Goal: Task Accomplishment & Management: Manage account settings

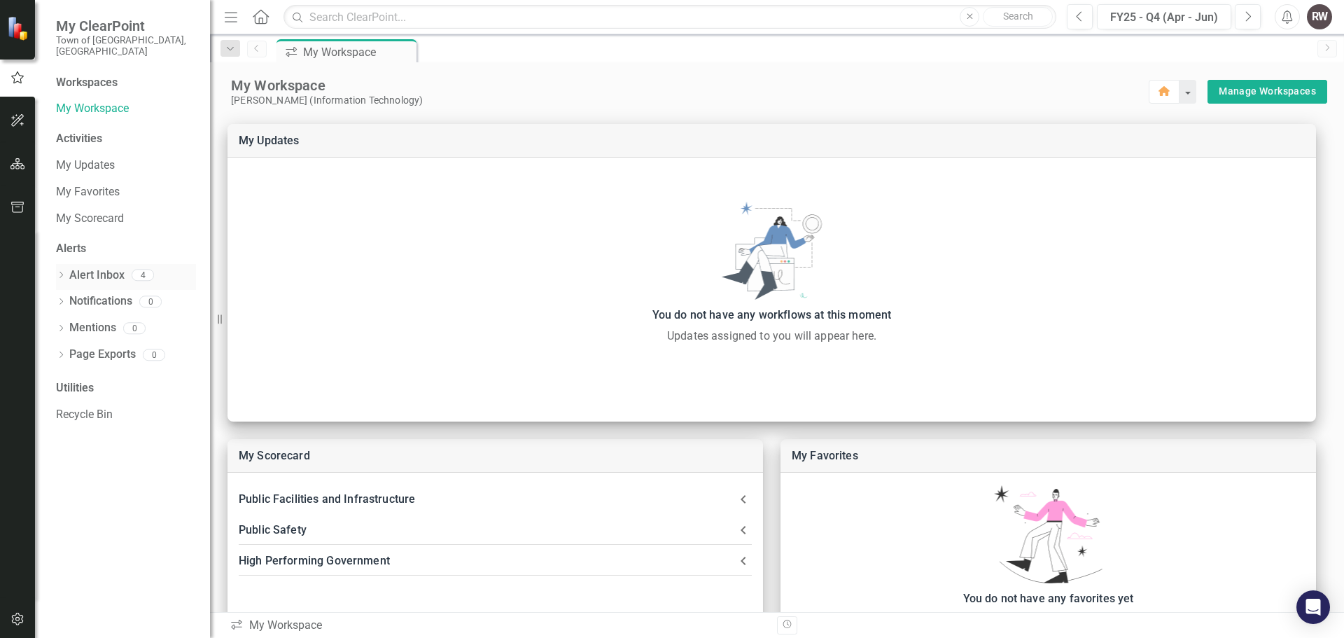
click at [122, 267] on link "Alert Inbox" at bounding box center [96, 275] width 55 height 16
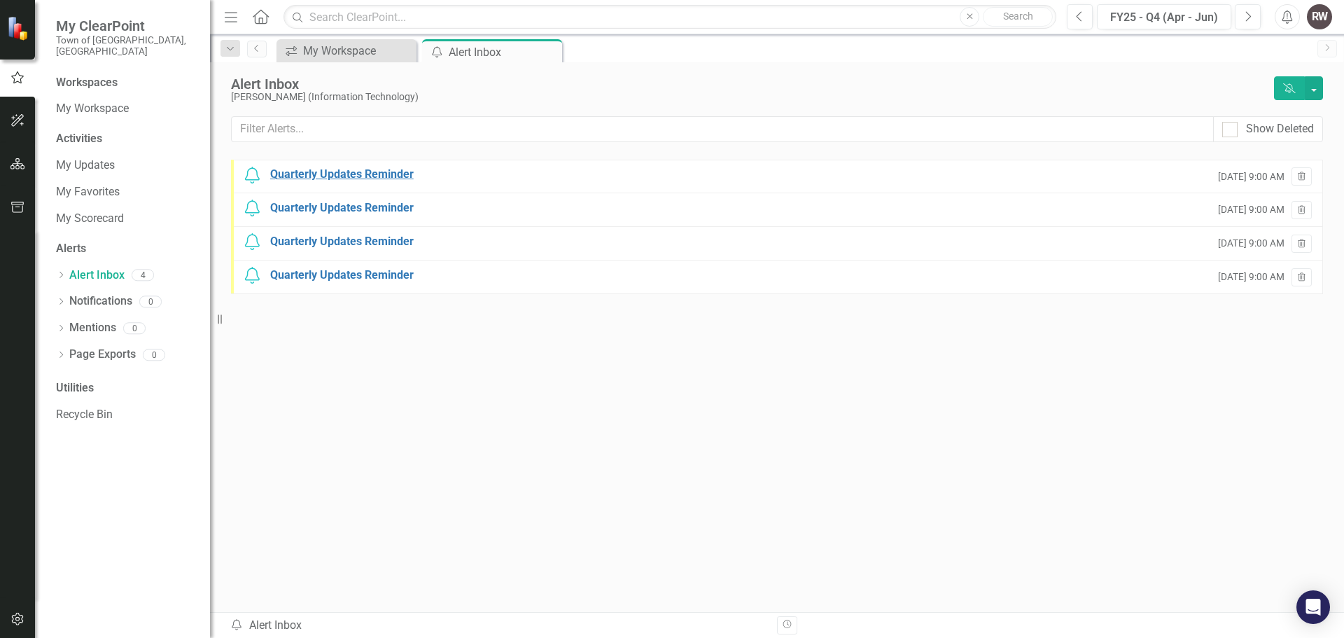
click at [384, 181] on div "Quarterly Updates Reminder" at bounding box center [341, 175] width 143 height 16
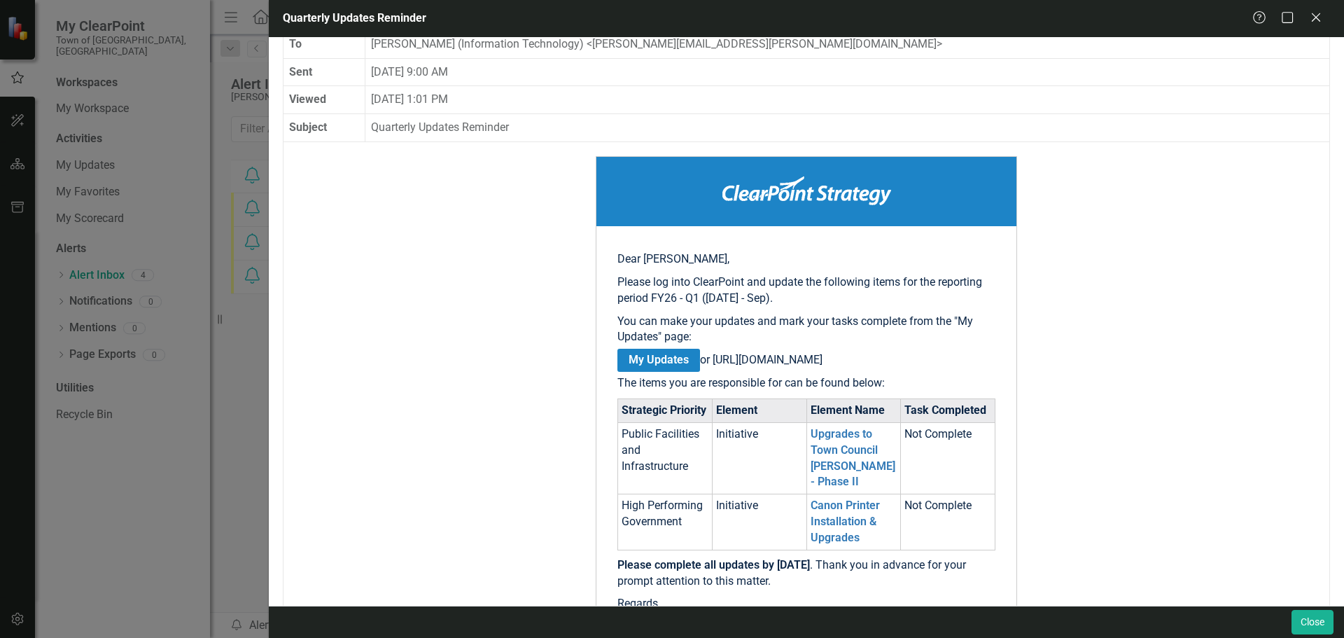
scroll to position [140, 0]
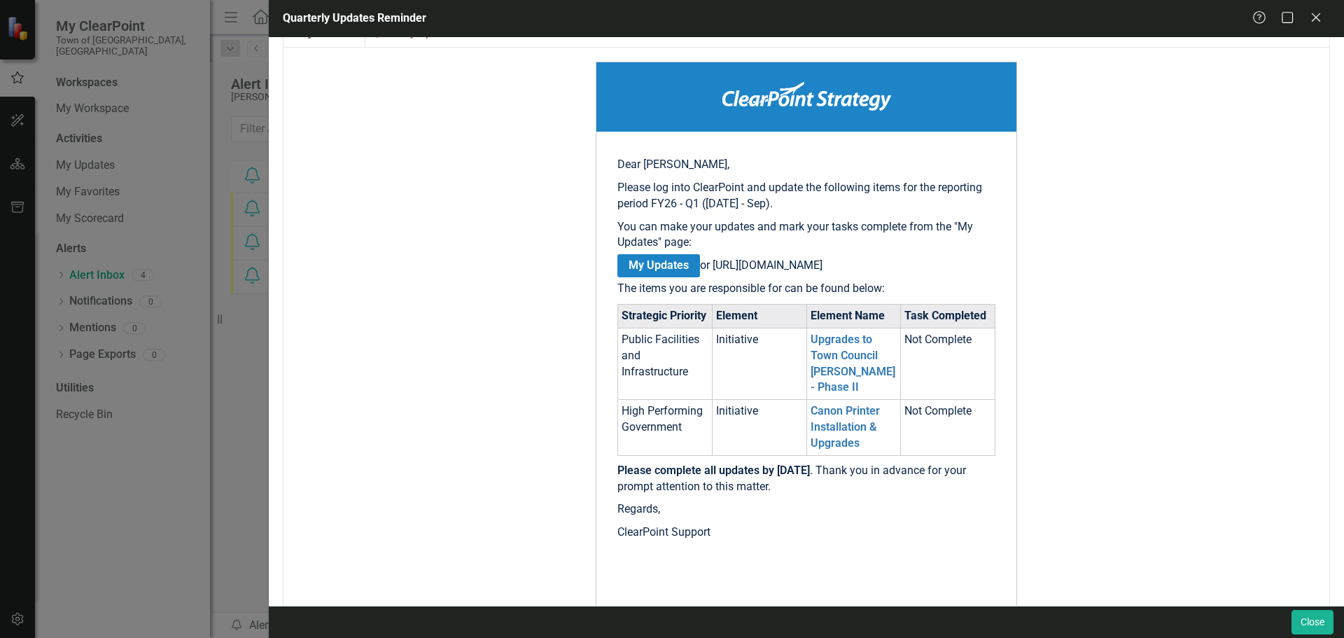
click at [1317, 18] on icon at bounding box center [1316, 17] width 8 height 8
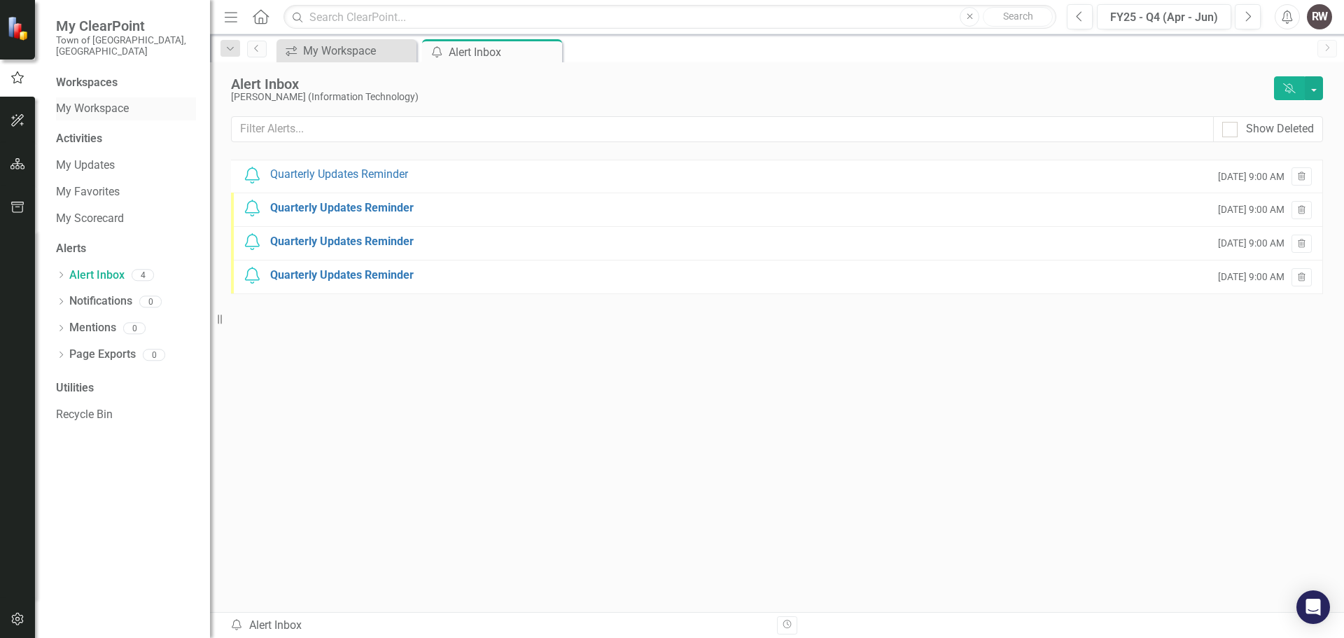
click at [94, 101] on link "My Workspace" at bounding box center [126, 109] width 140 height 16
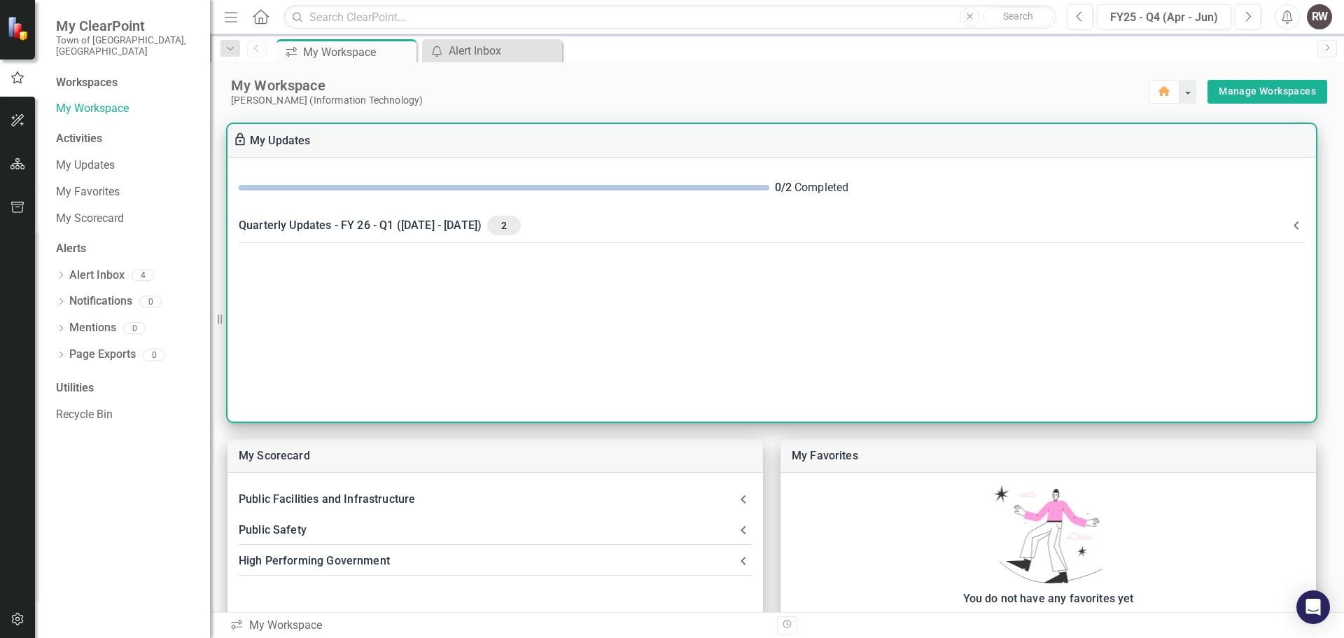
click at [515, 230] on span "2" at bounding box center [504, 225] width 22 height 13
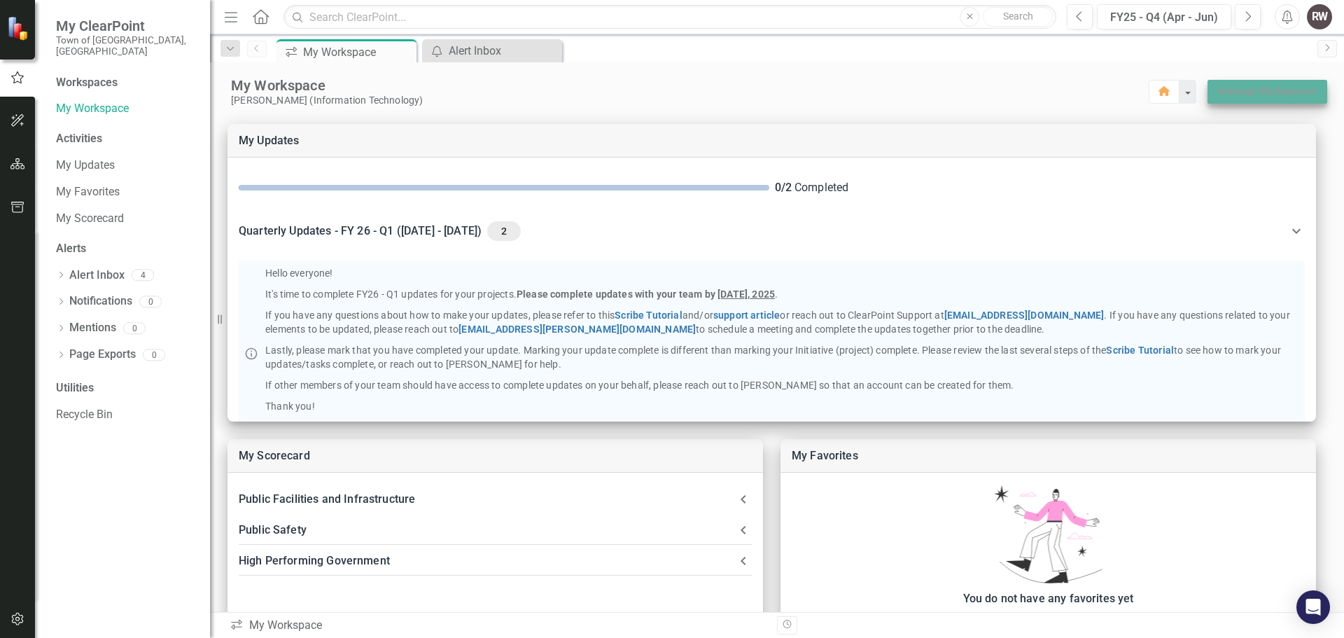
click at [1255, 98] on link "Manage Workspaces" at bounding box center [1267, 91] width 97 height 17
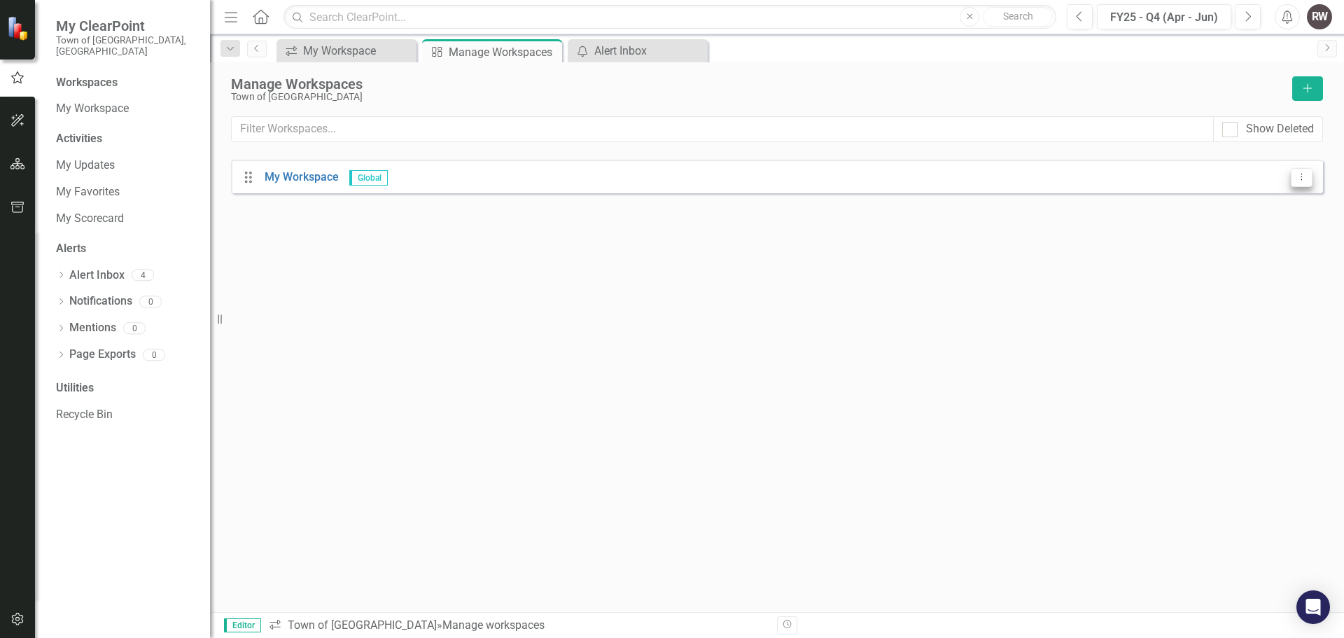
click at [1300, 179] on icon "Dropdown Menu" at bounding box center [1302, 176] width 12 height 9
drag, startPoint x: 1217, startPoint y: 171, endPoint x: 1176, endPoint y: 161, distance: 41.8
click at [1214, 171] on div "Drag My Workspace Global Dropdown Menu" at bounding box center [777, 177] width 1092 height 34
click at [253, 185] on div "Drag My Workspace Global" at bounding box center [316, 177] width 146 height 16
click at [246, 177] on icon at bounding box center [248, 176] width 7 height 11
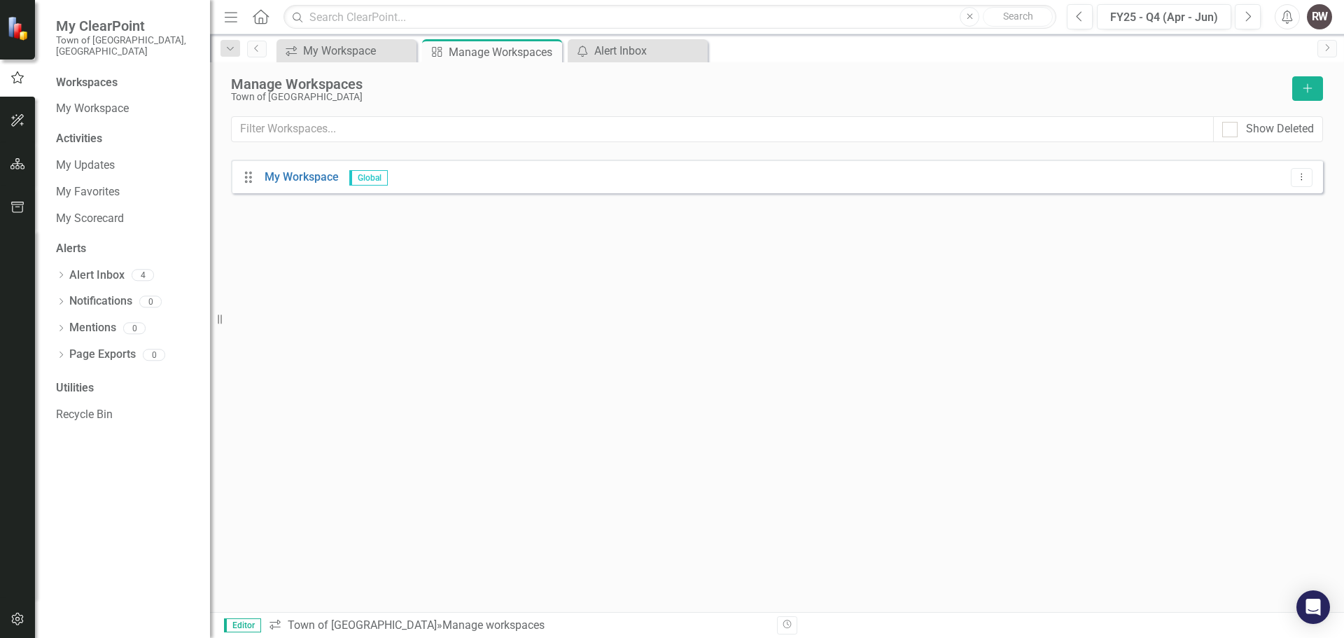
click at [251, 178] on icon at bounding box center [248, 176] width 7 height 11
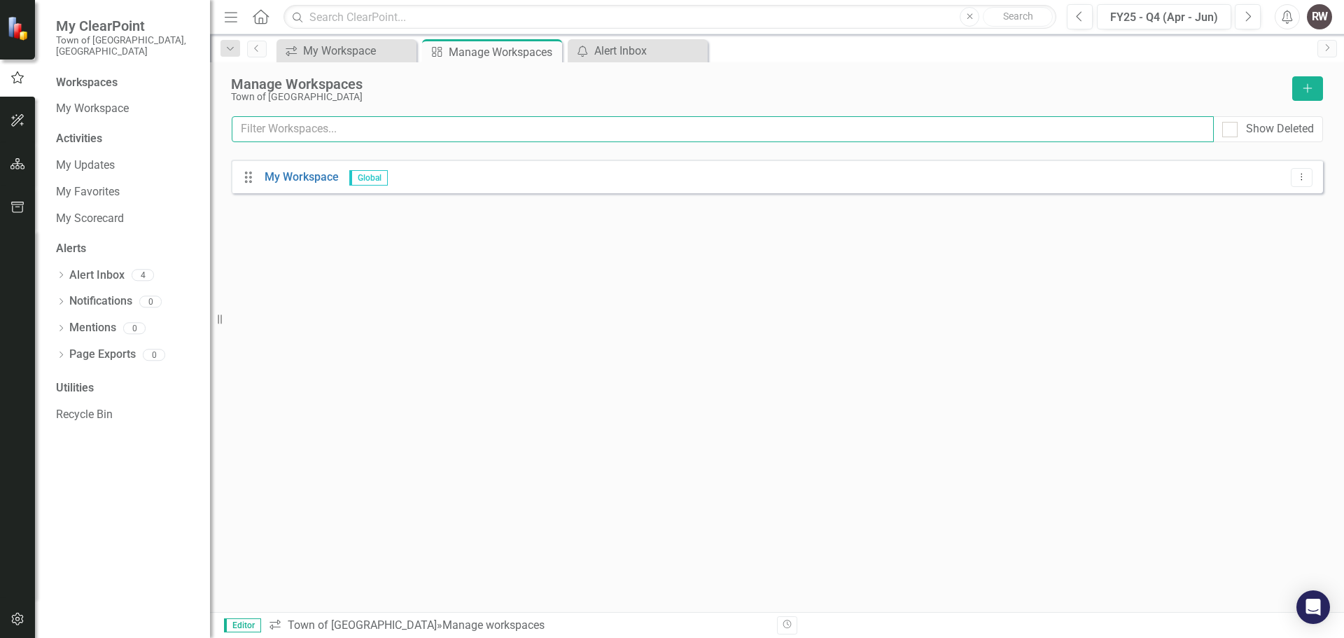
click at [496, 125] on input "text" at bounding box center [723, 129] width 982 height 26
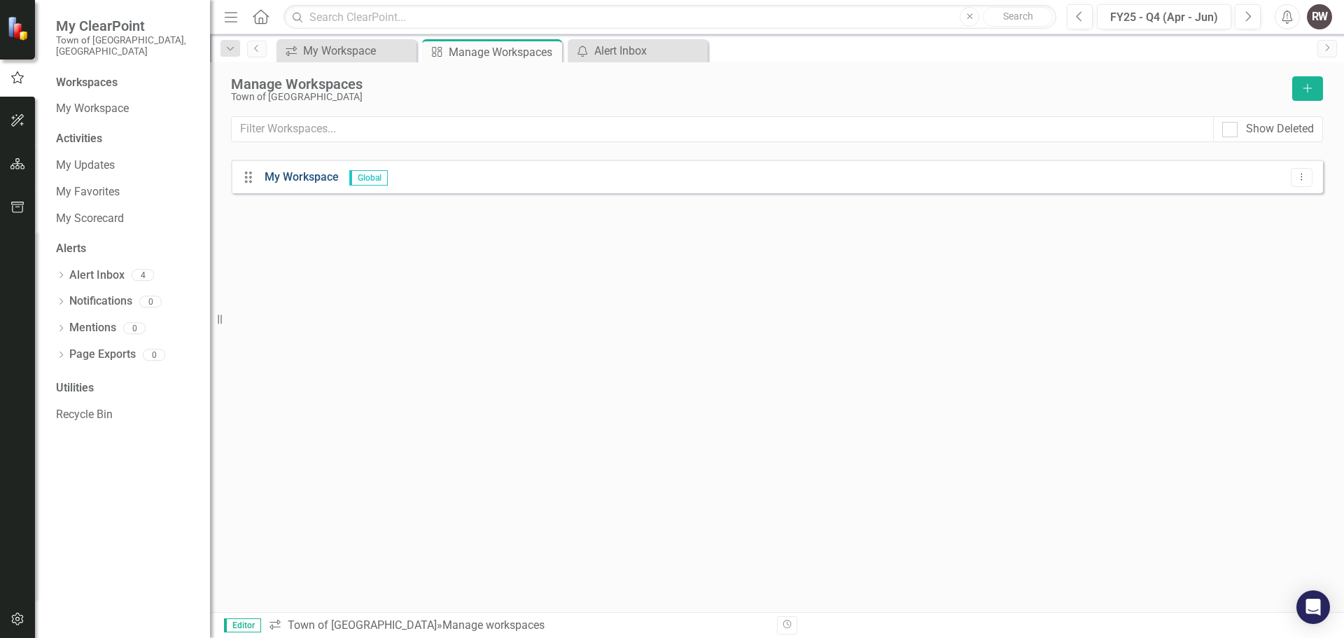
click at [308, 179] on link "My Workspace" at bounding box center [302, 176] width 74 height 13
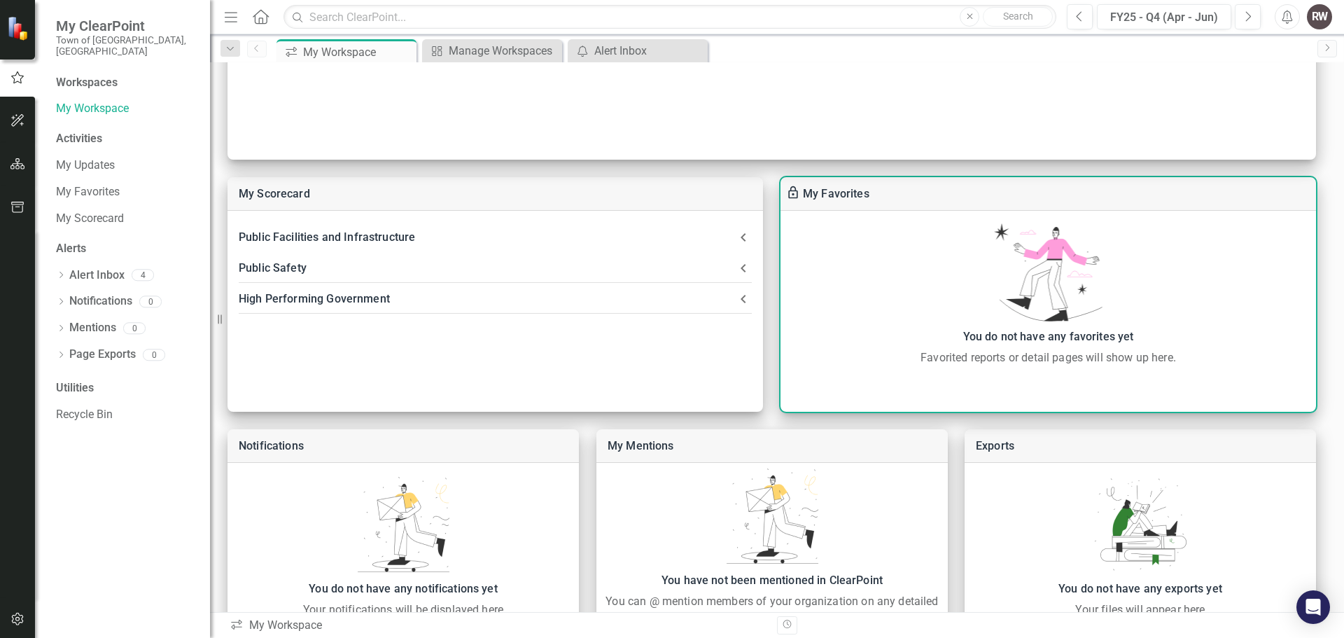
scroll to position [331, 0]
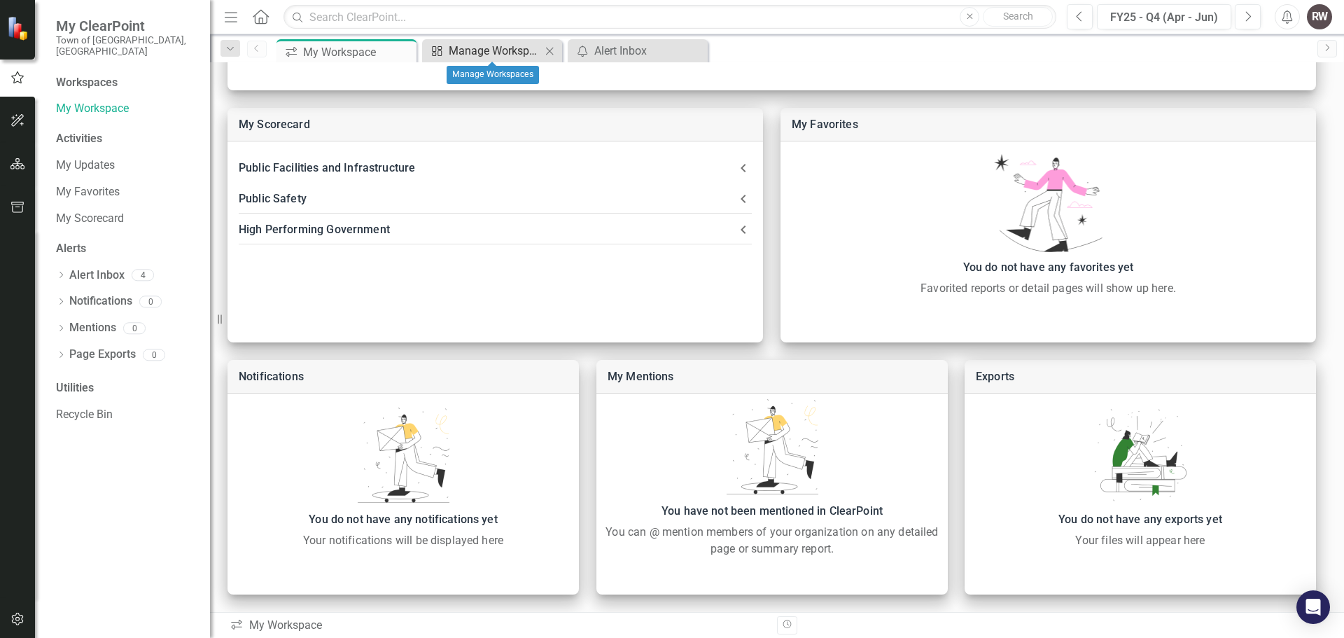
click at [499, 52] on div "Manage Workspaces" at bounding box center [495, 50] width 92 height 17
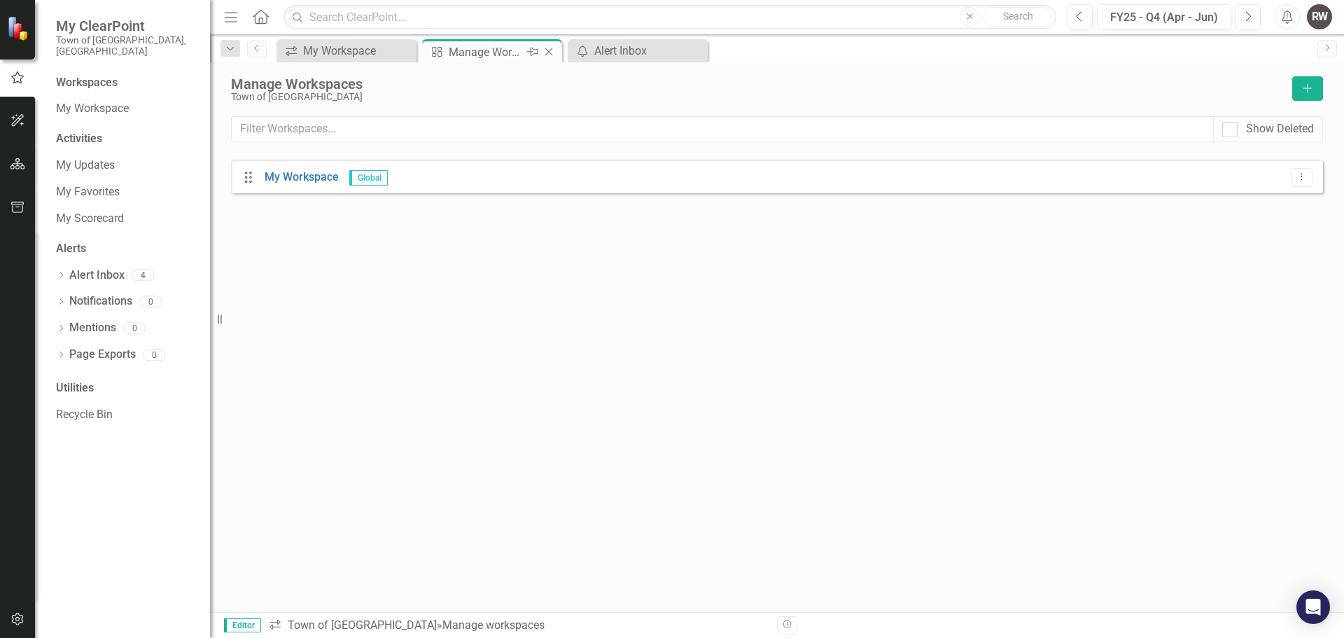
click at [556, 45] on div "Close" at bounding box center [549, 51] width 17 height 17
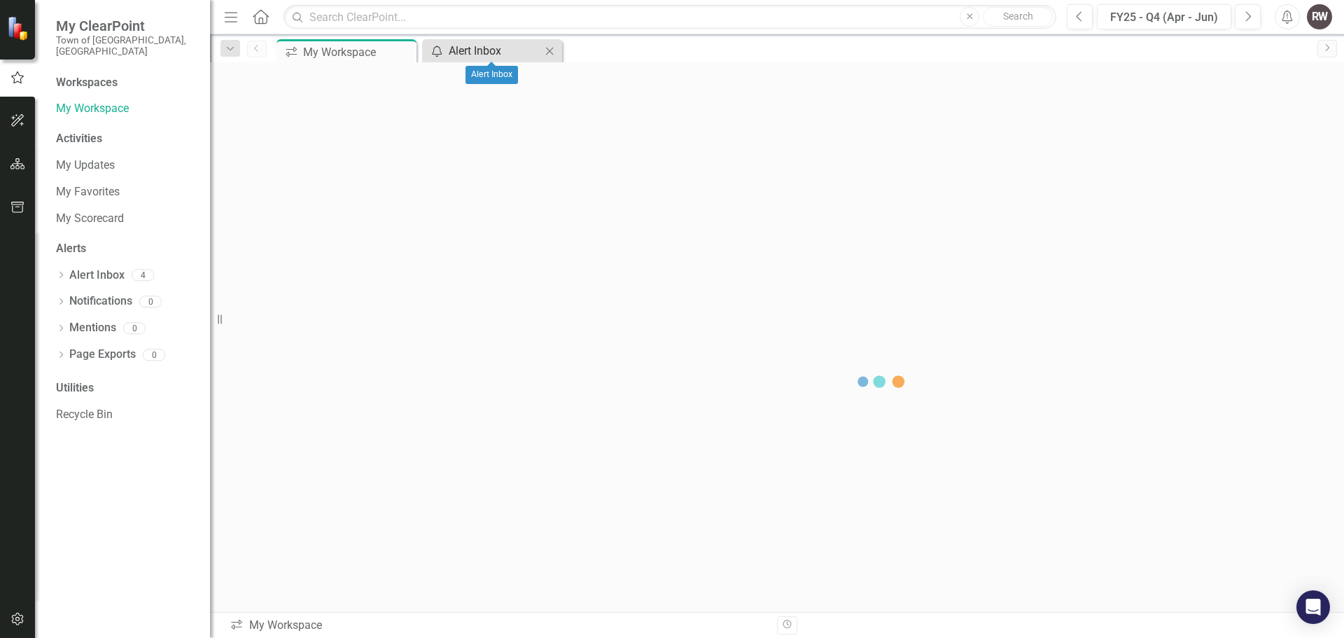
click at [498, 57] on div "Alert Inbox" at bounding box center [495, 50] width 92 height 17
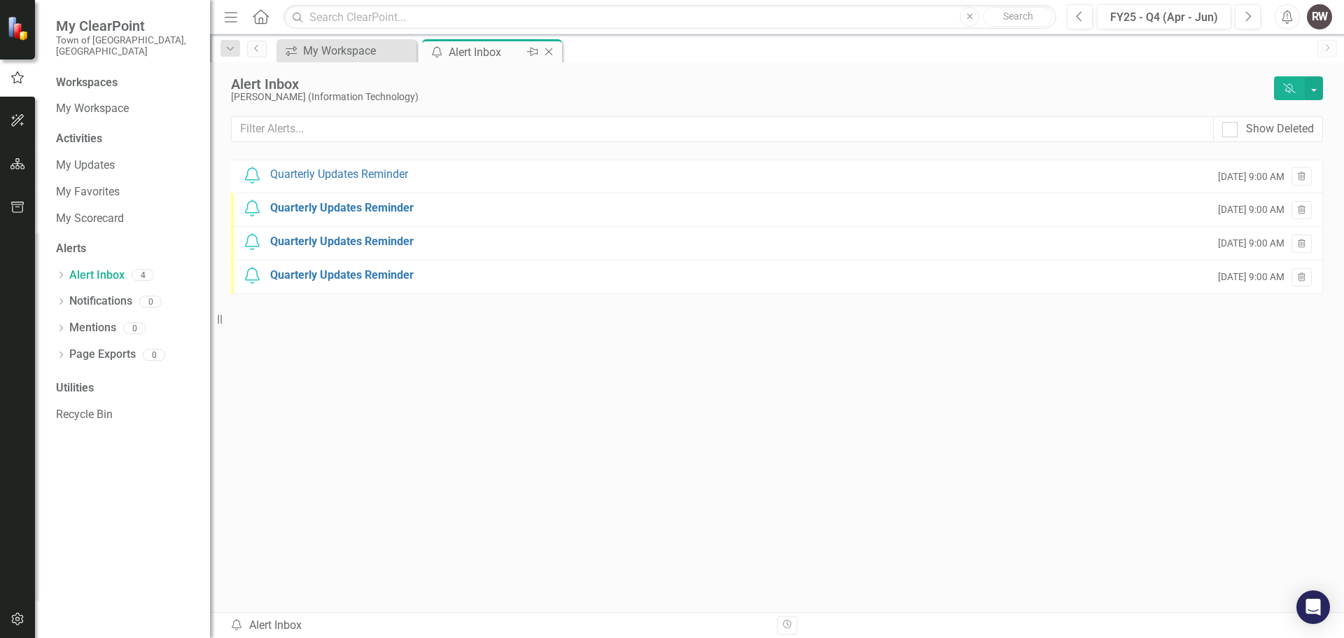
click at [542, 52] on icon "Close" at bounding box center [549, 51] width 14 height 11
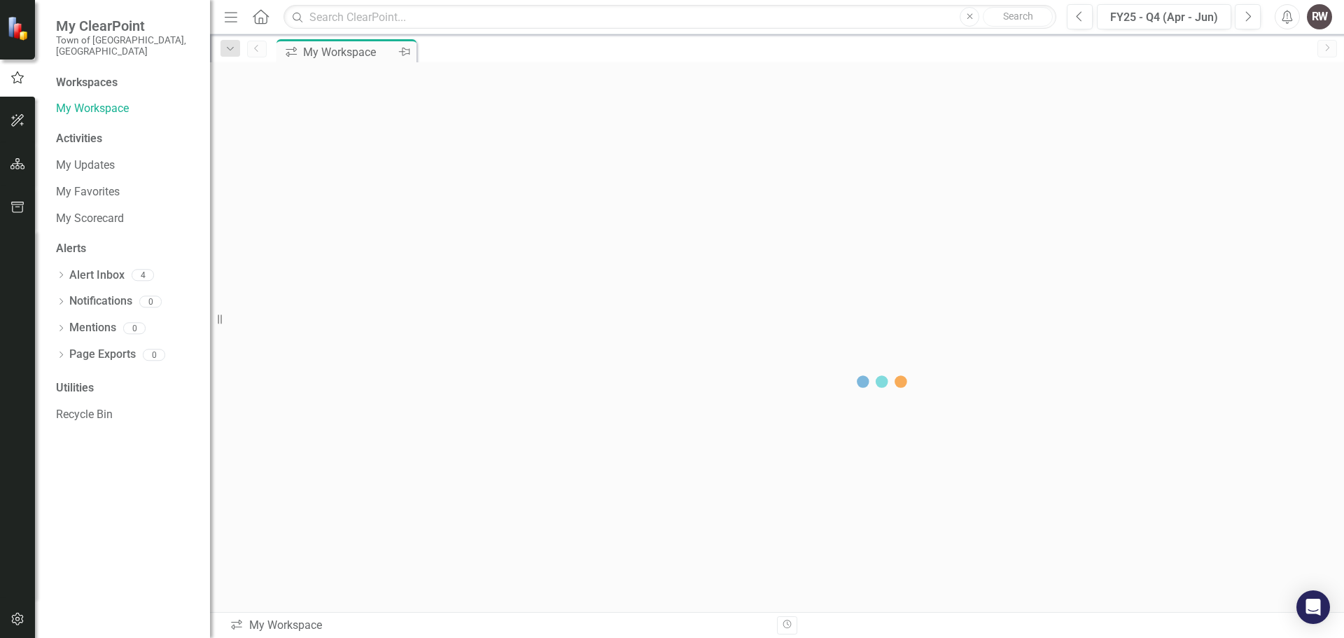
click at [356, 56] on div "My Workspace" at bounding box center [349, 51] width 92 height 17
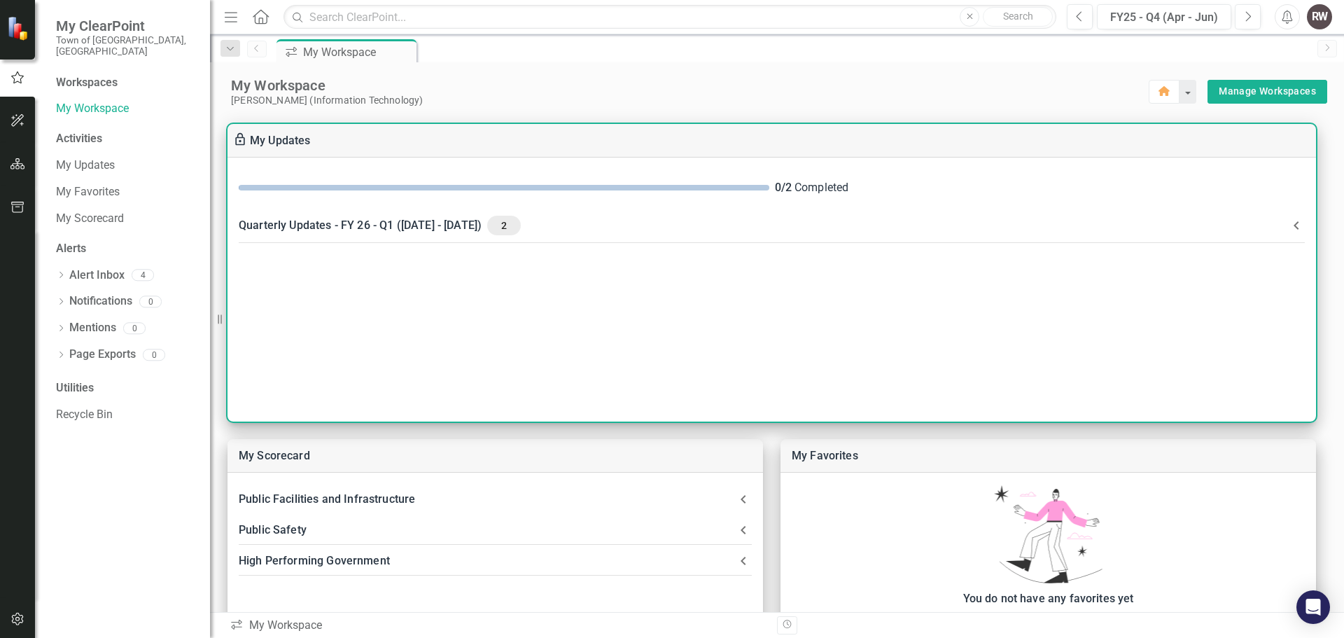
click at [1288, 225] on icon at bounding box center [1296, 225] width 17 height 17
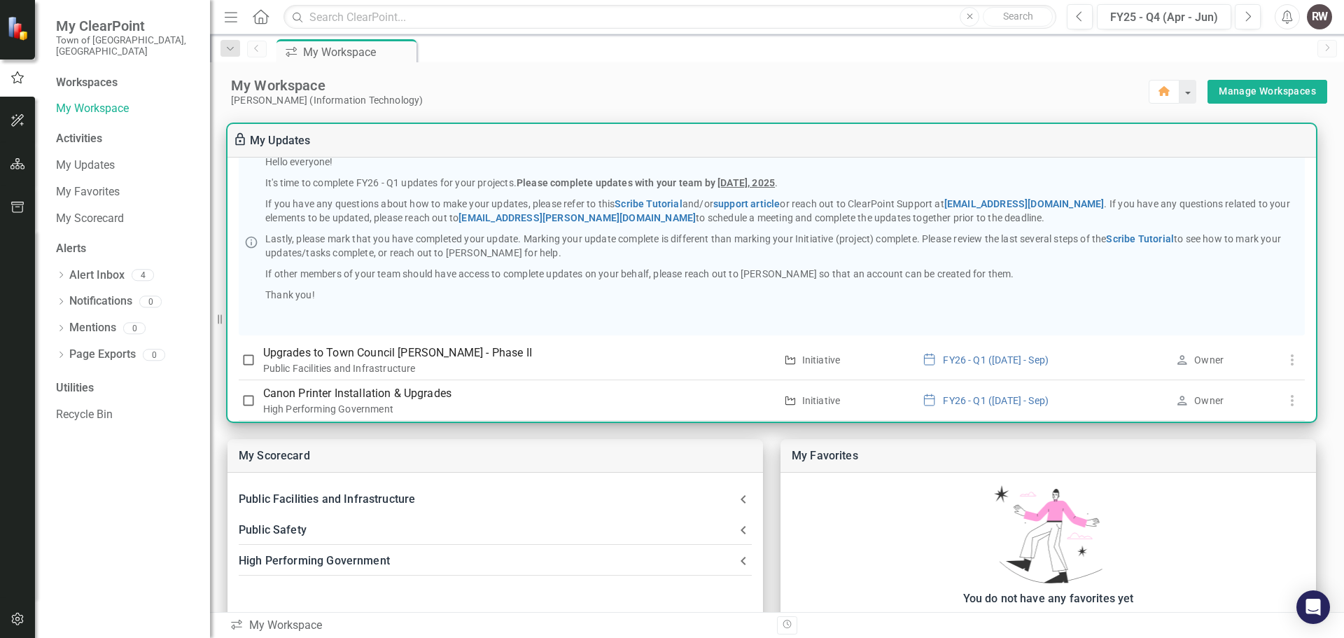
scroll to position [133, 0]
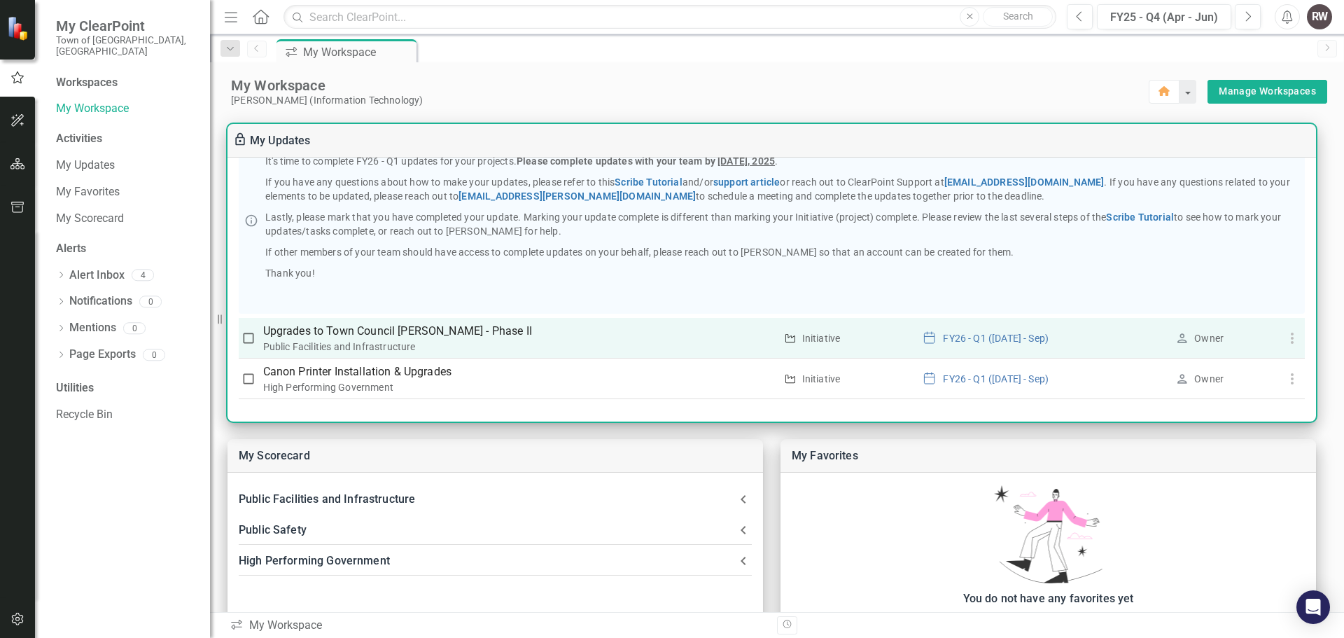
click at [381, 333] on p "Upgrades to Town Council [PERSON_NAME] - Phase II" at bounding box center [519, 331] width 512 height 17
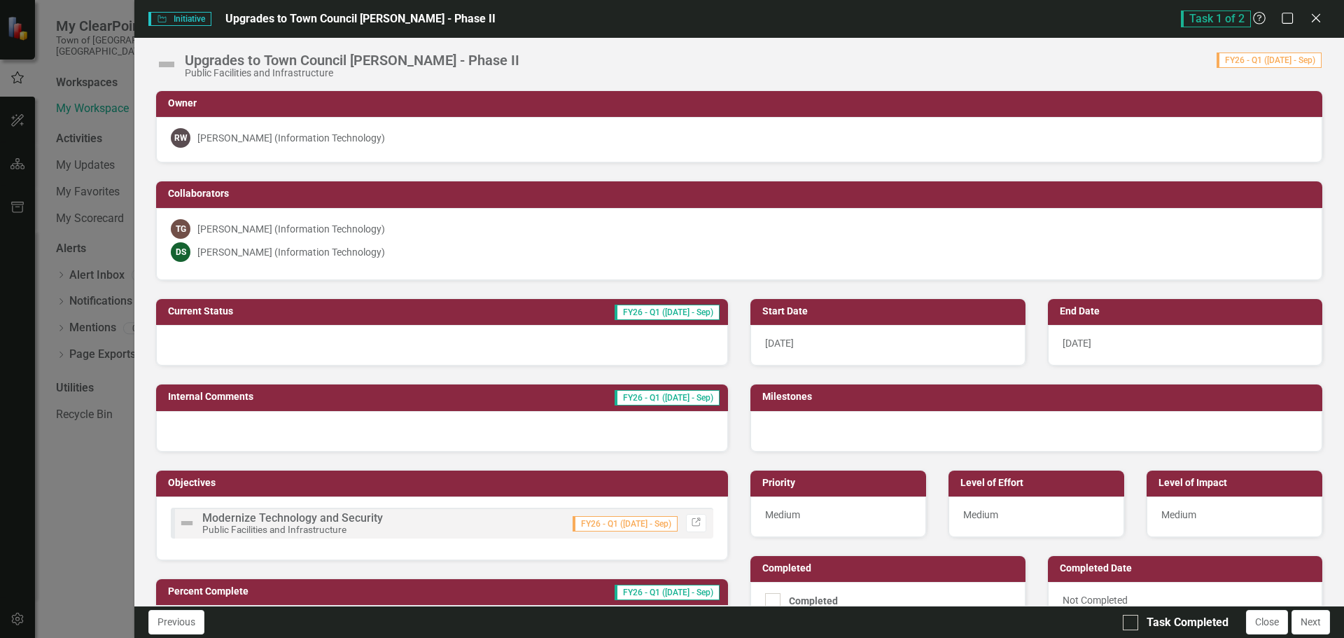
click at [582, 344] on div at bounding box center [442, 345] width 572 height 41
click at [269, 346] on div at bounding box center [442, 345] width 572 height 41
click at [267, 344] on div at bounding box center [442, 345] width 572 height 41
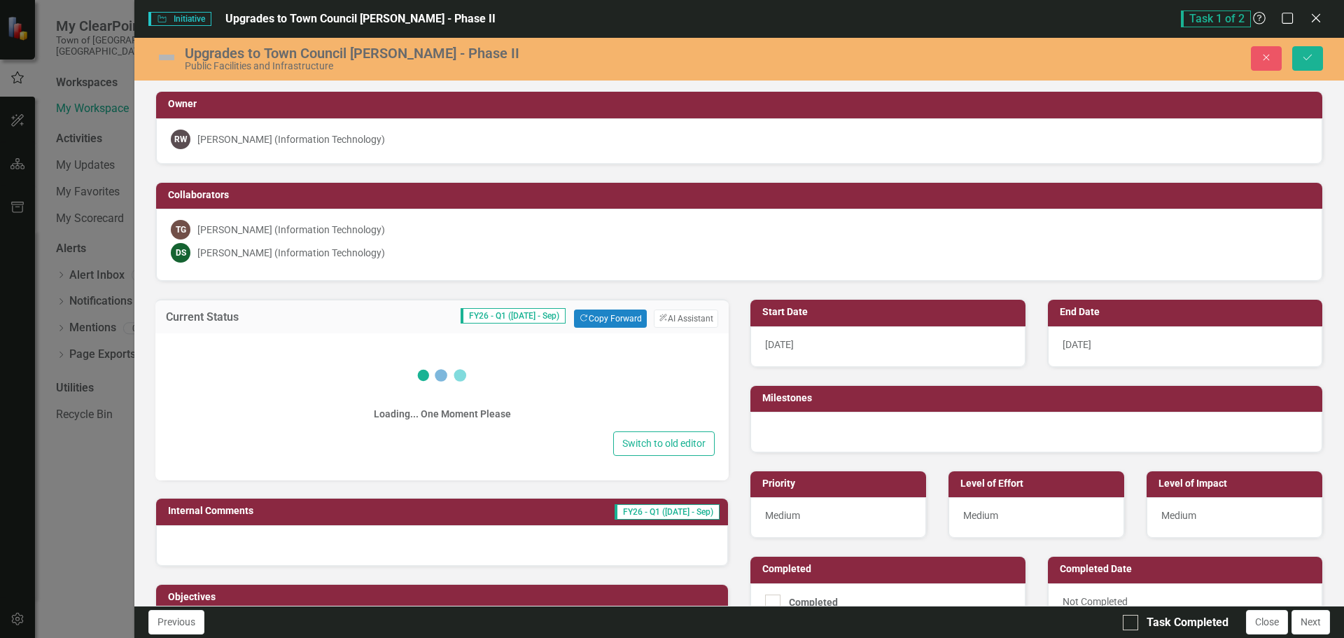
click at [267, 344] on div "Loading... One Moment Please" at bounding box center [441, 386] width 545 height 84
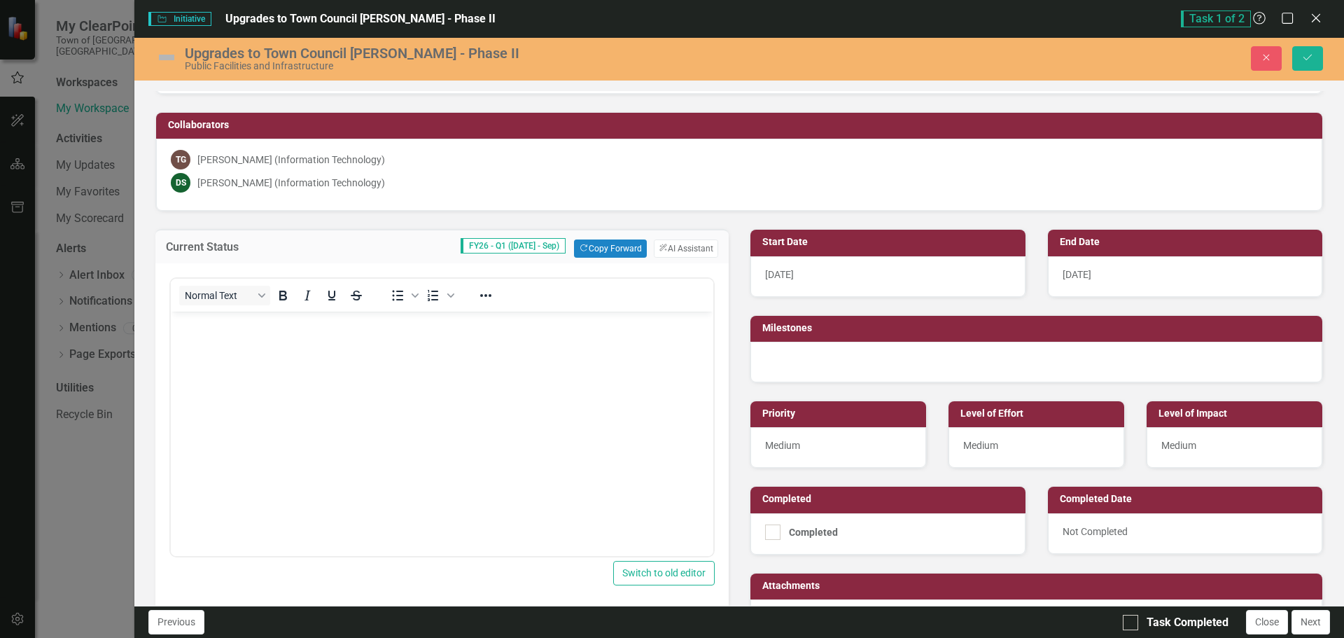
scroll to position [140, 0]
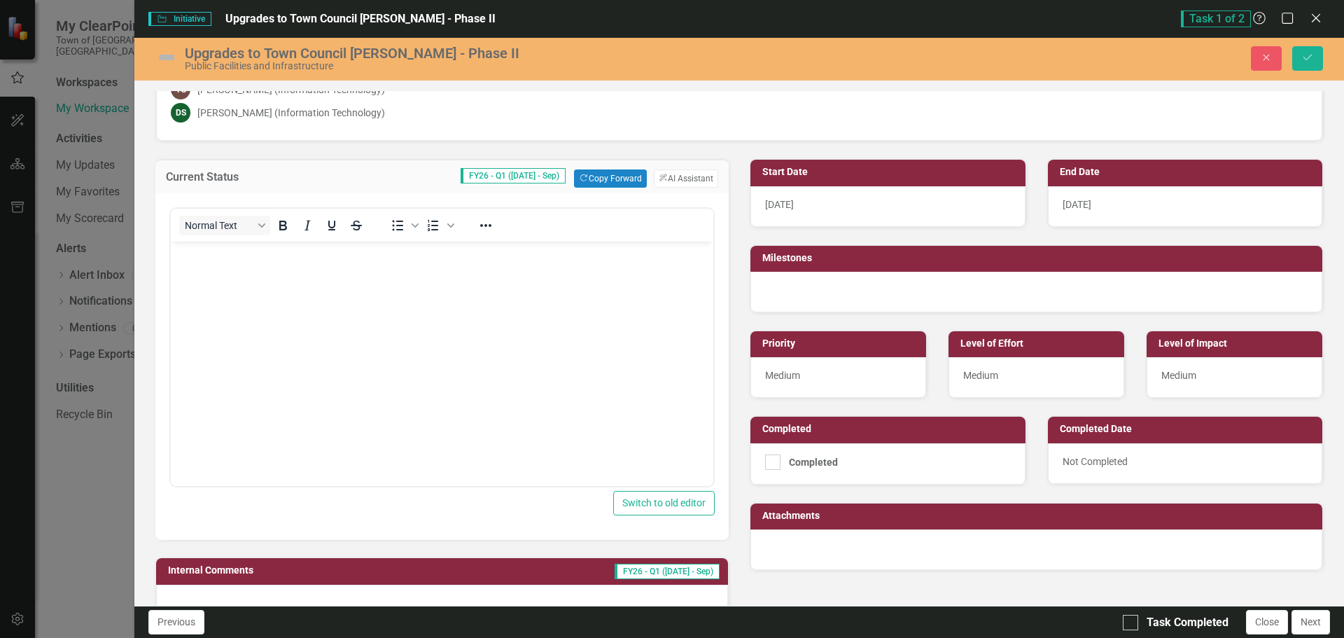
click at [535, 178] on span "FY26 - Q1 ([DATE] - Sep)" at bounding box center [513, 175] width 105 height 15
click at [622, 184] on button "Copy Forward Copy Forward" at bounding box center [610, 178] width 72 height 18
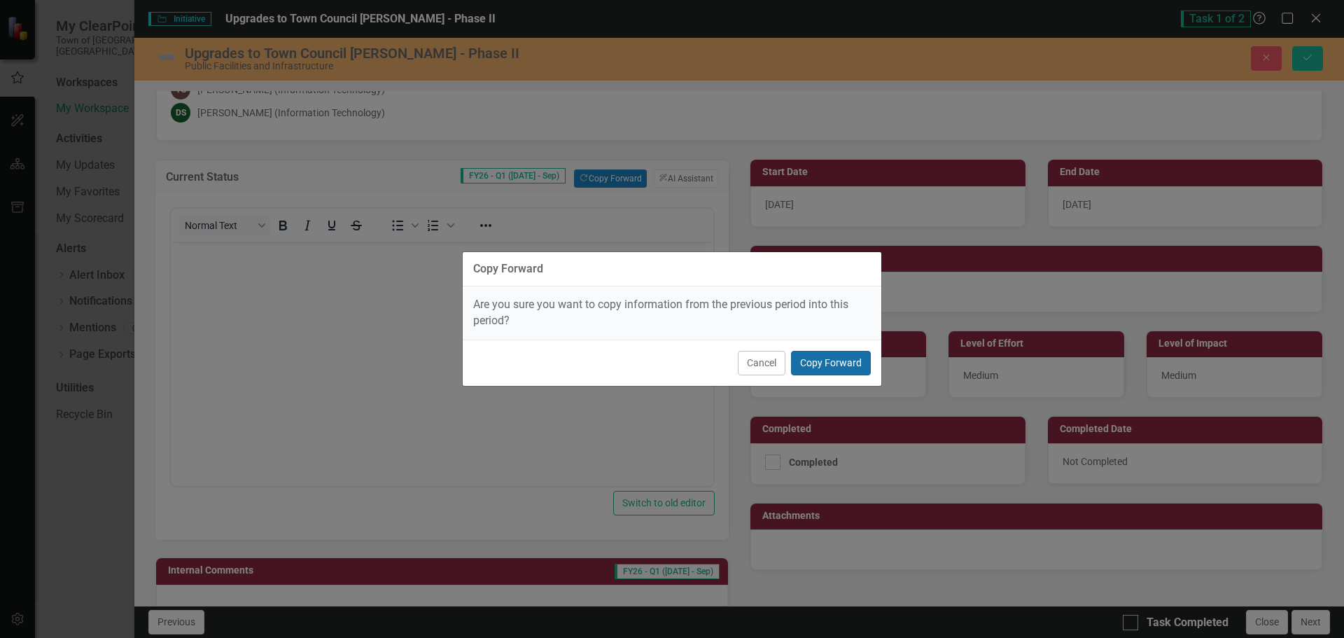
click at [831, 360] on button "Copy Forward" at bounding box center [831, 363] width 80 height 24
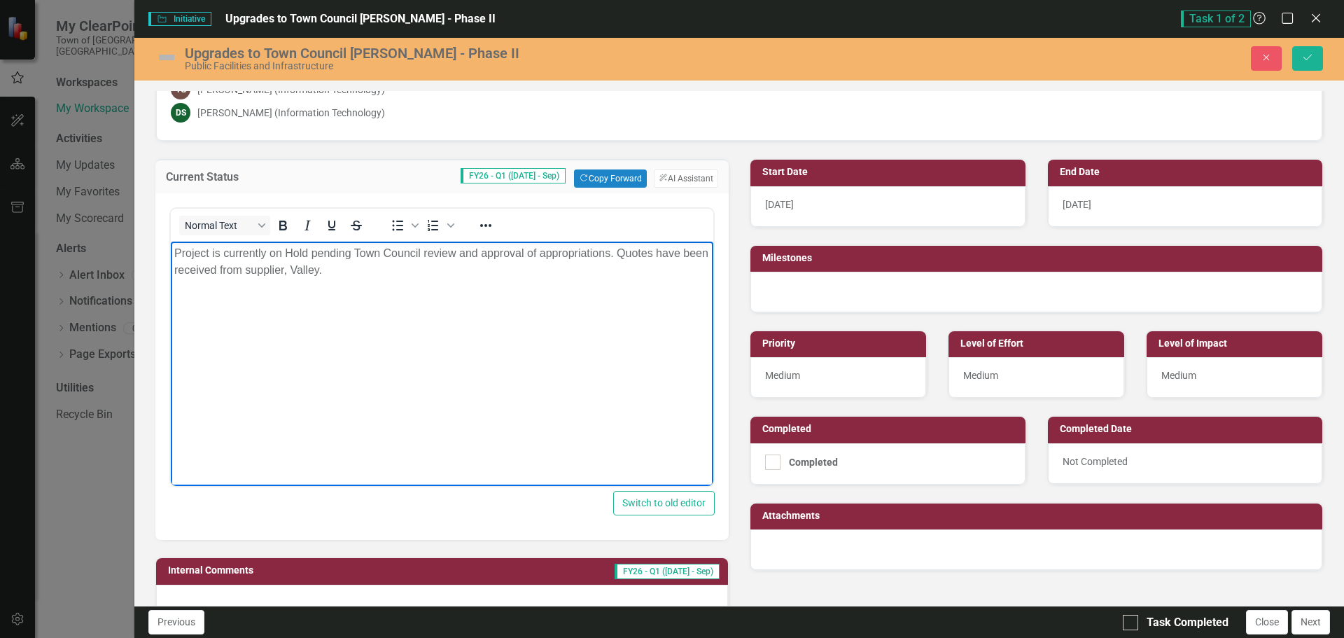
drag, startPoint x: 621, startPoint y: 252, endPoint x: 631, endPoint y: 279, distance: 29.0
click at [631, 279] on body "Project is currently on Hold pending Town Council review and approval of approp…" at bounding box center [442, 346] width 542 height 210
click at [534, 372] on body "Project is currently on Hold pending Town Council review and approval of approp…" at bounding box center [442, 346] width 542 height 210
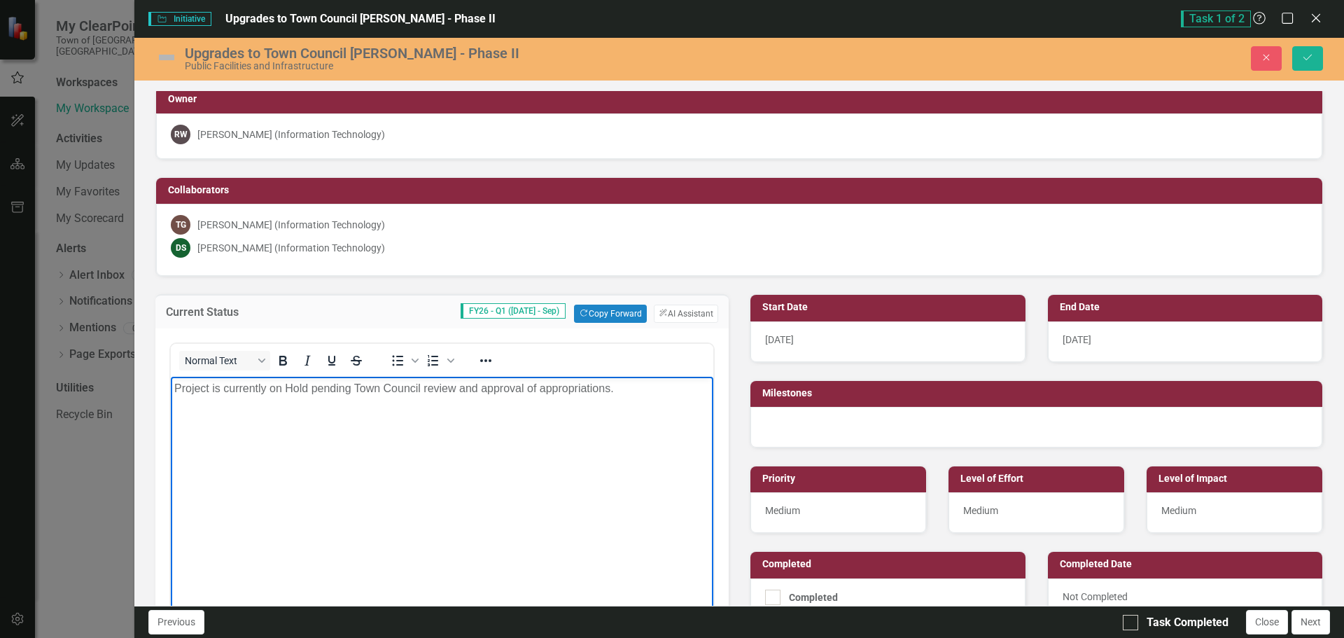
scroll to position [0, 0]
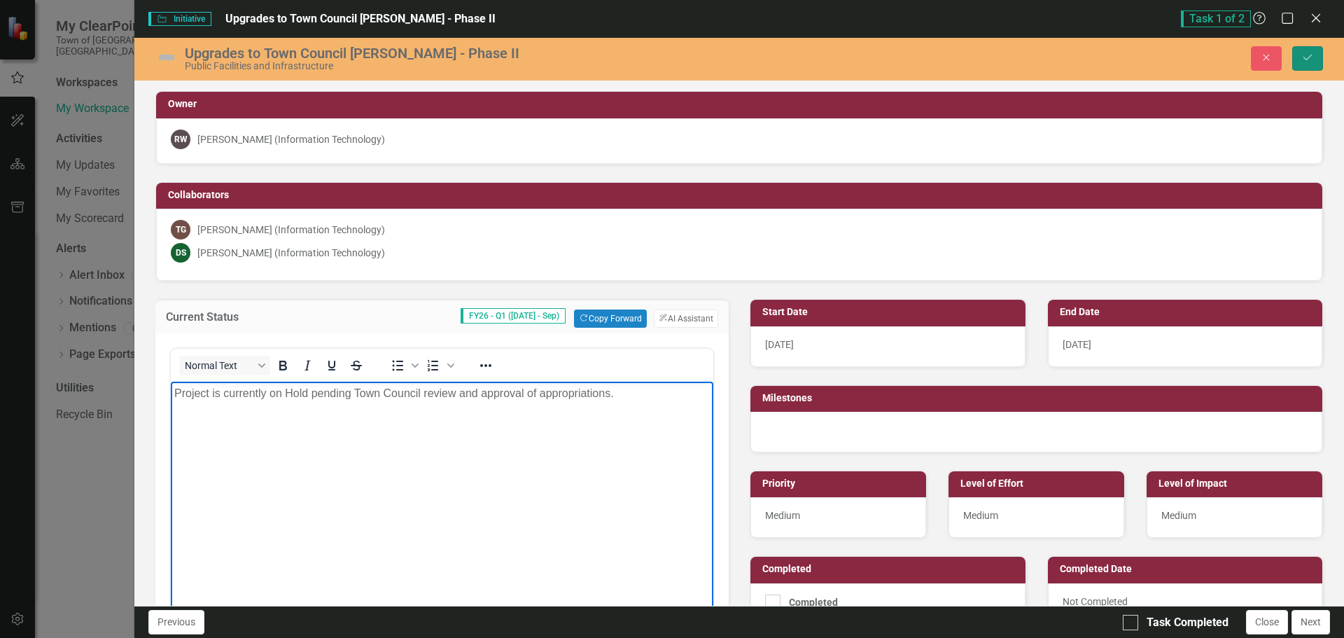
click at [1311, 59] on icon "Save" at bounding box center [1307, 57] width 13 height 10
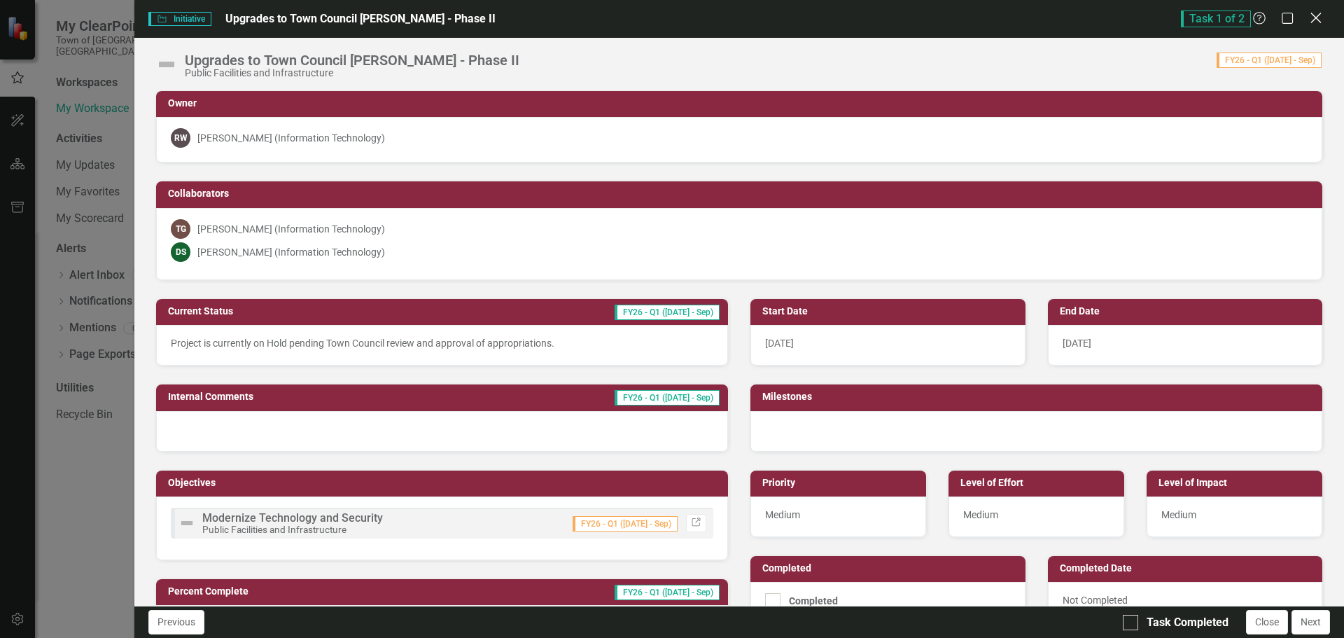
click at [1320, 21] on icon "Close" at bounding box center [1315, 17] width 17 height 13
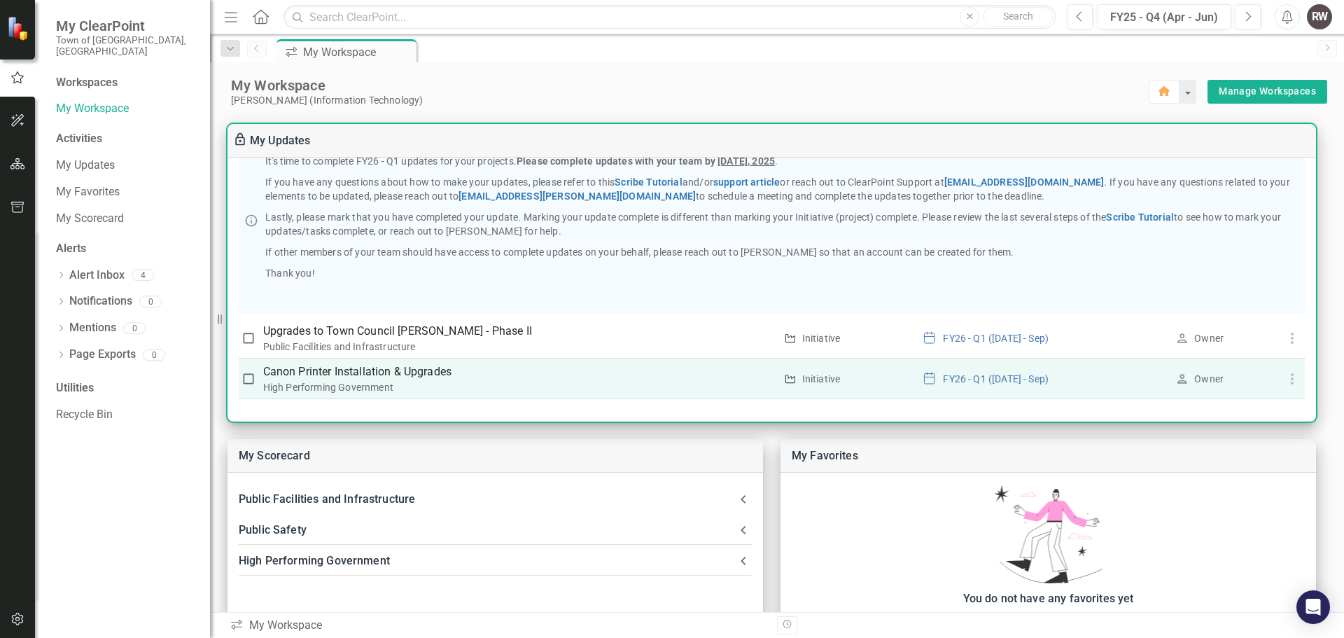
click at [412, 377] on p "Canon Printer Installation & Upgrades" at bounding box center [519, 371] width 512 height 17
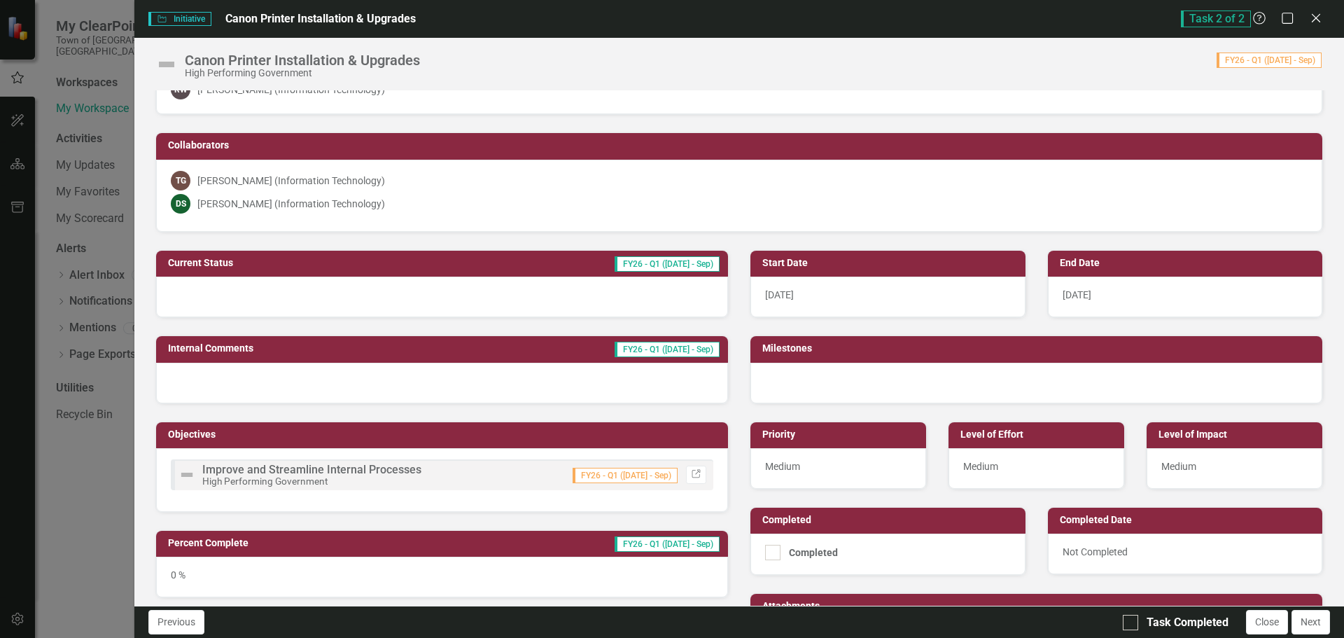
scroll to position [70, 0]
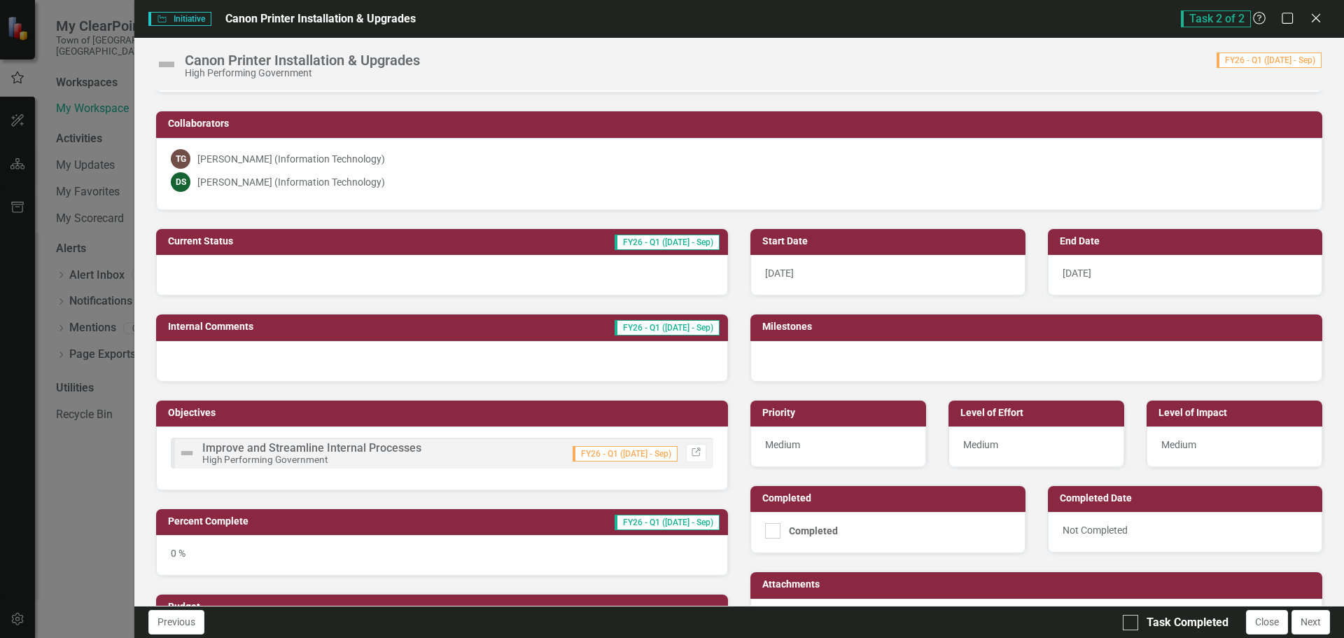
click at [556, 281] on div at bounding box center [442, 275] width 572 height 41
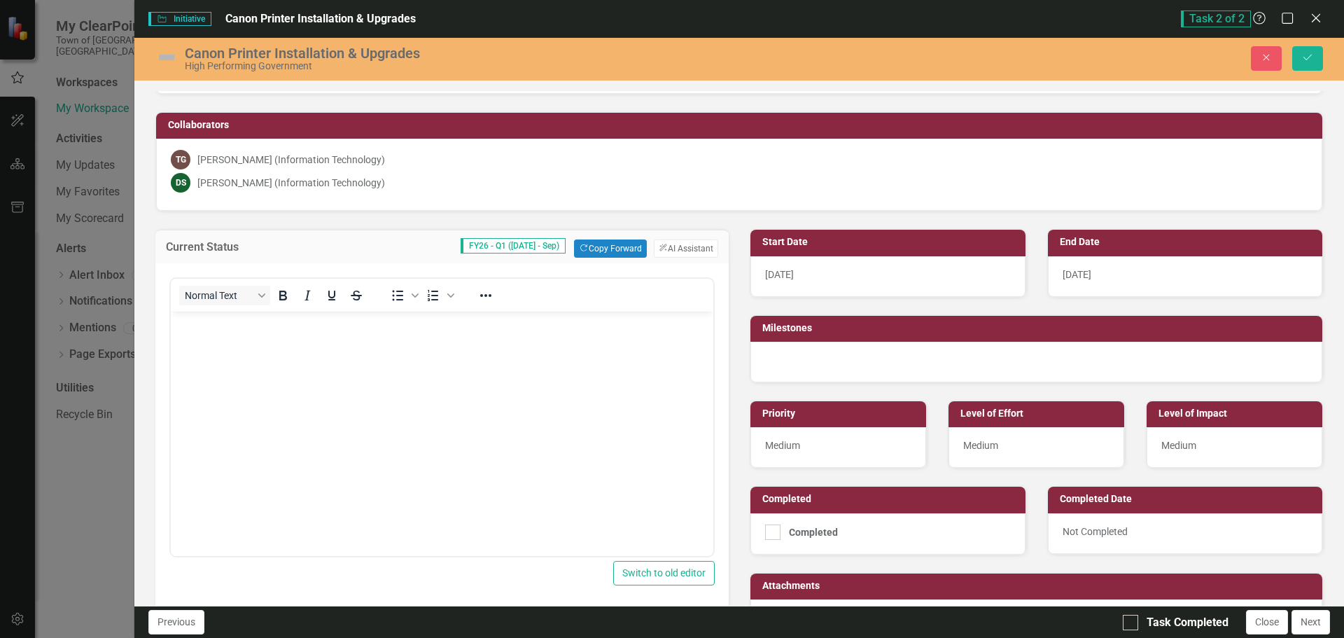
scroll to position [0, 0]
click at [1266, 53] on icon "Close" at bounding box center [1266, 57] width 13 height 10
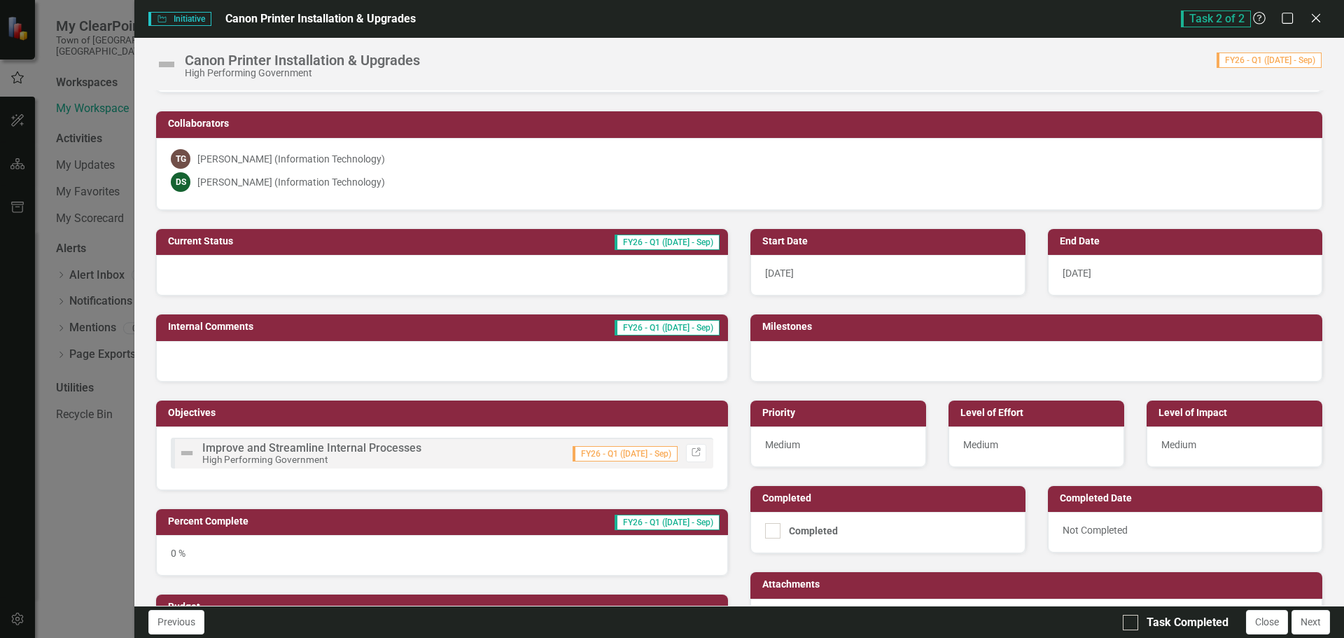
click at [464, 367] on div at bounding box center [442, 361] width 572 height 41
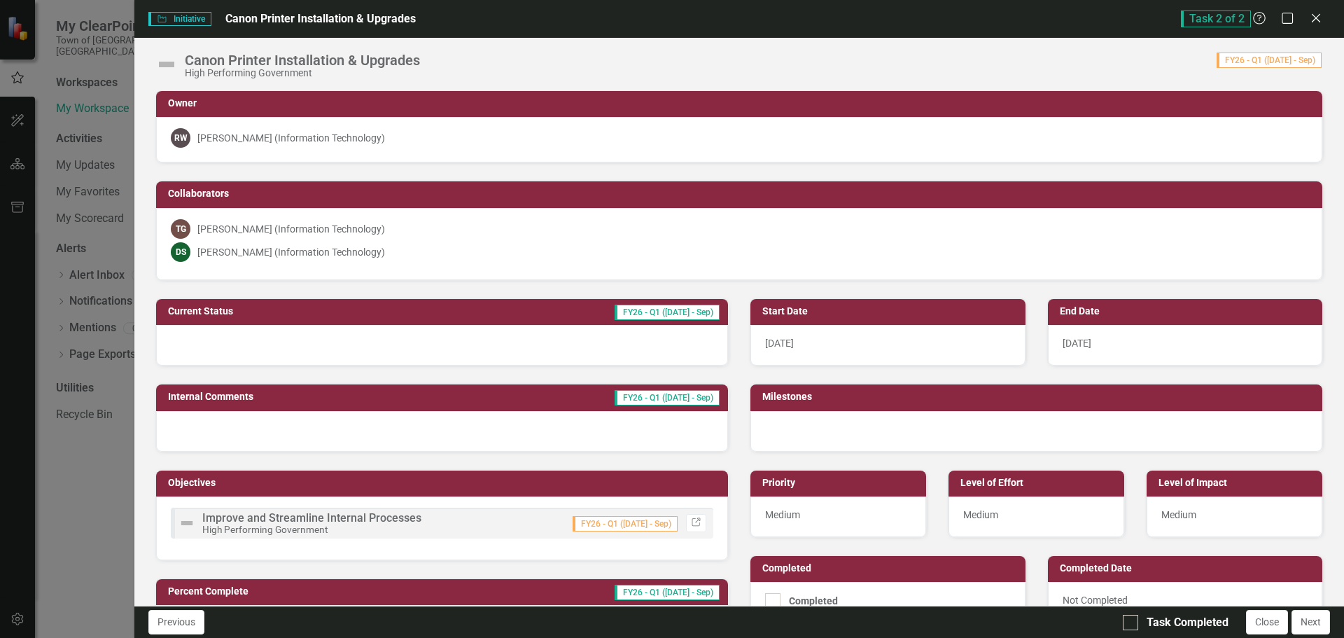
click at [502, 344] on div at bounding box center [442, 345] width 572 height 41
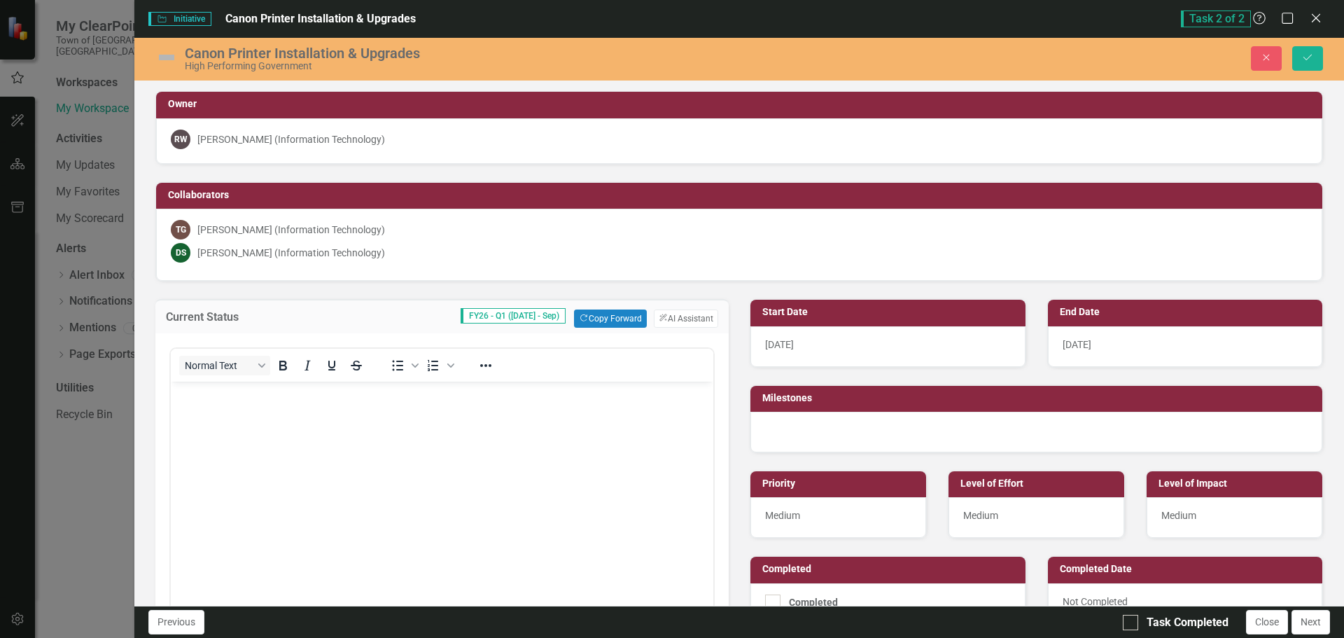
click at [479, 437] on body "Rich Text Area. Press ALT-0 for help." at bounding box center [442, 486] width 542 height 210
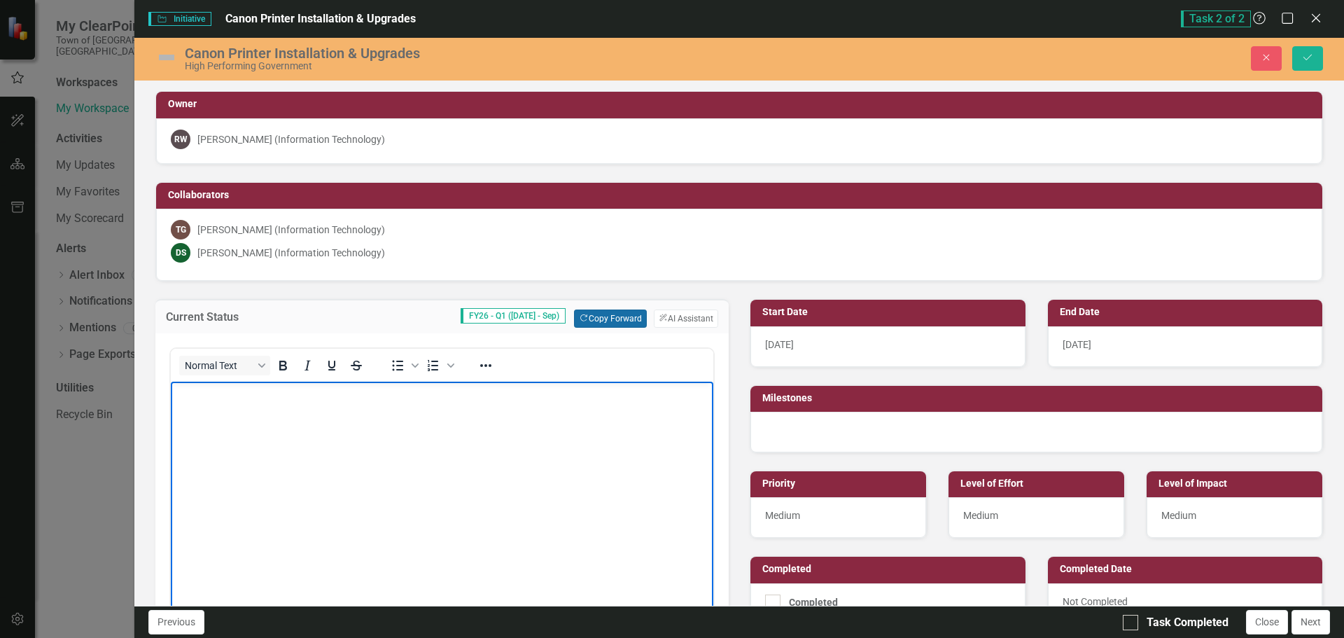
click at [616, 313] on button "Copy Forward Copy Forward" at bounding box center [610, 318] width 72 height 18
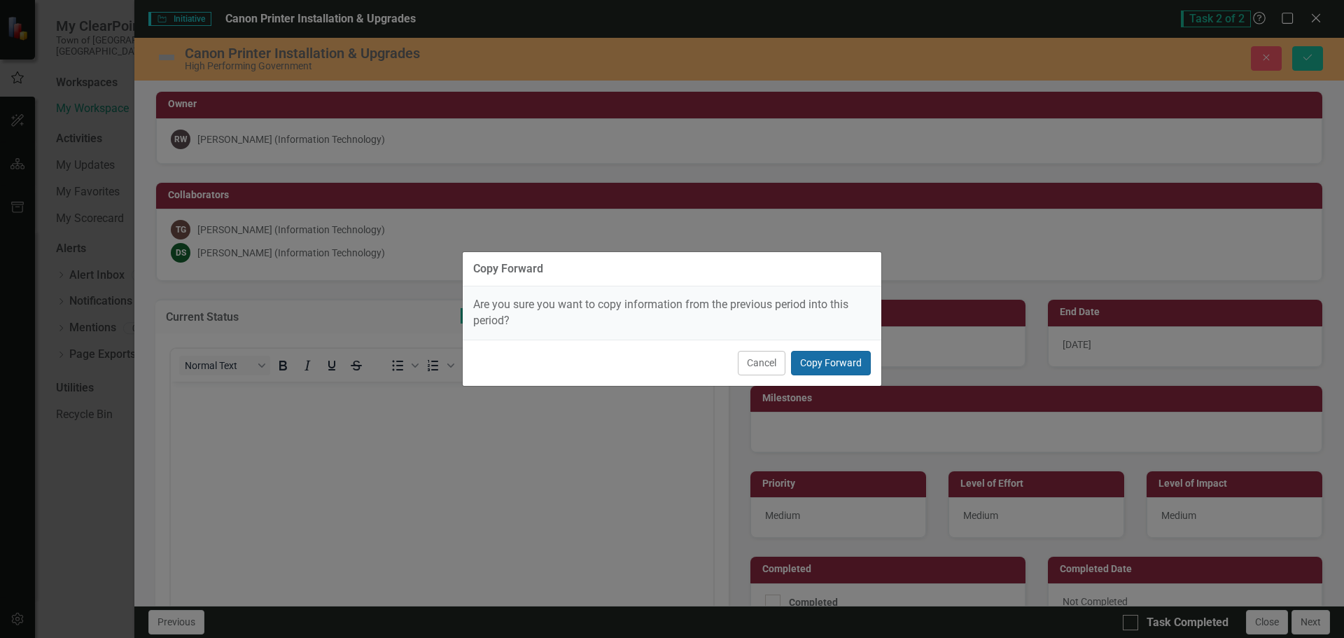
click at [839, 370] on button "Copy Forward" at bounding box center [831, 363] width 80 height 24
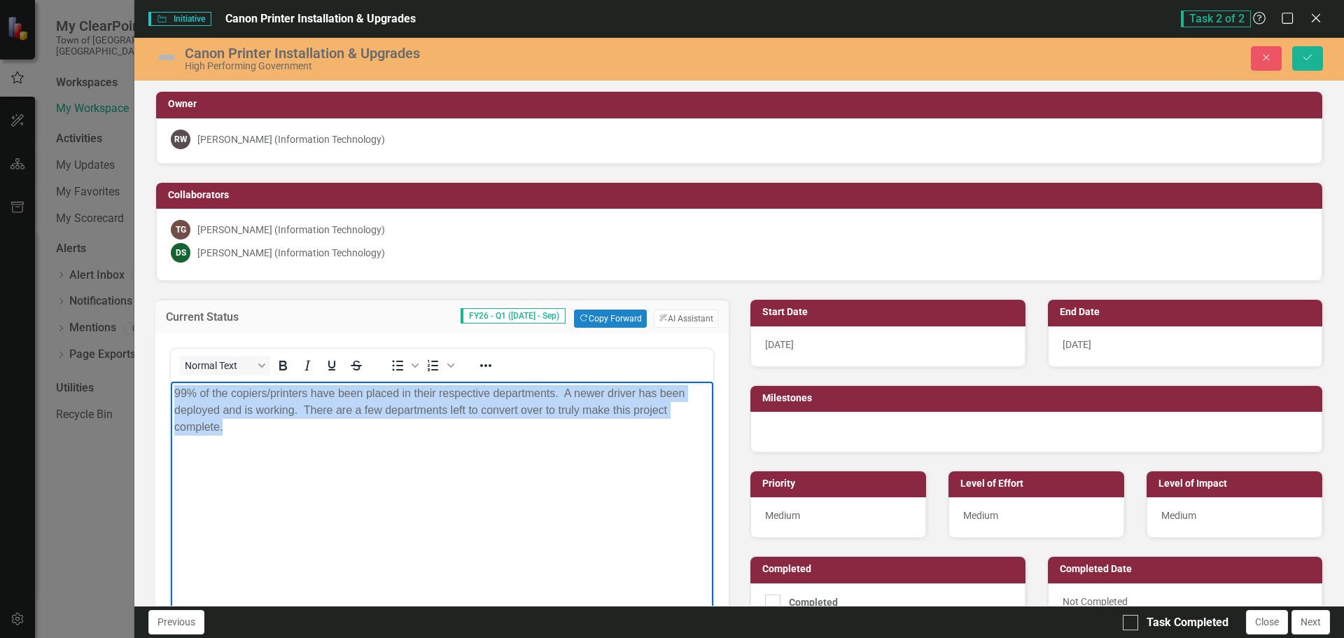
drag, startPoint x: 258, startPoint y: 432, endPoint x: 115, endPoint y: 386, distance: 149.9
click at [171, 386] on html "99% of the copiers/printers have been placed in their respective departments. A…" at bounding box center [442, 486] width 542 height 210
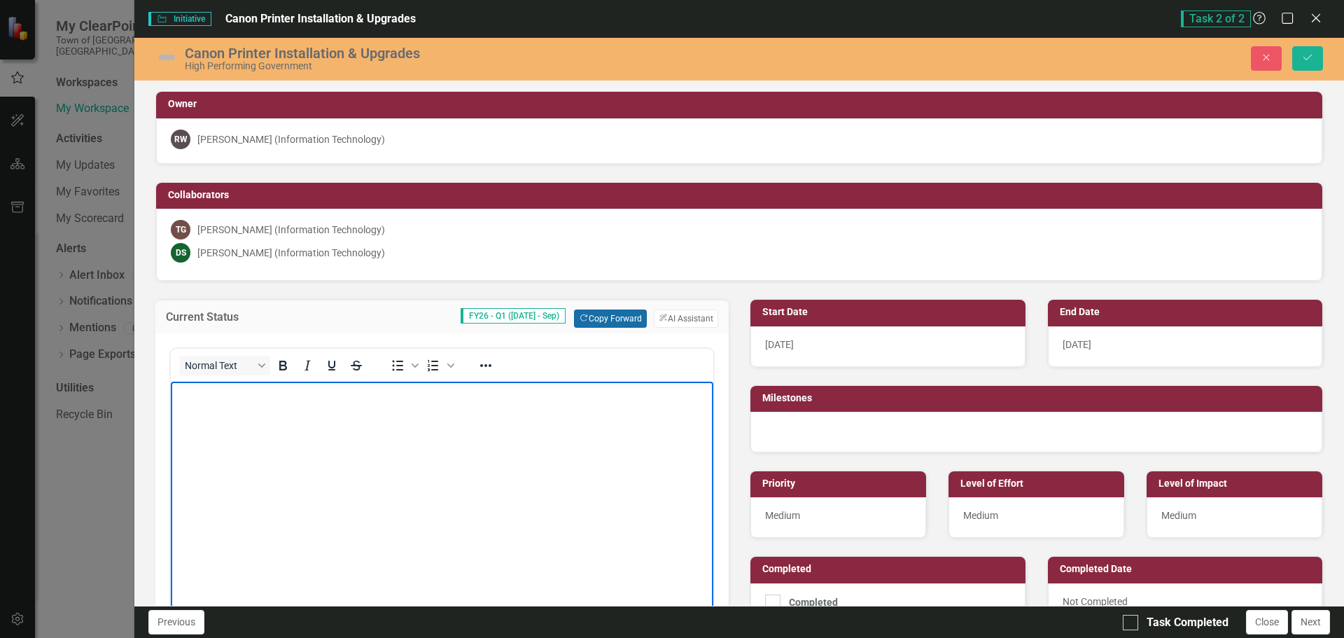
click at [615, 321] on button "Copy Forward Copy Forward" at bounding box center [610, 318] width 72 height 18
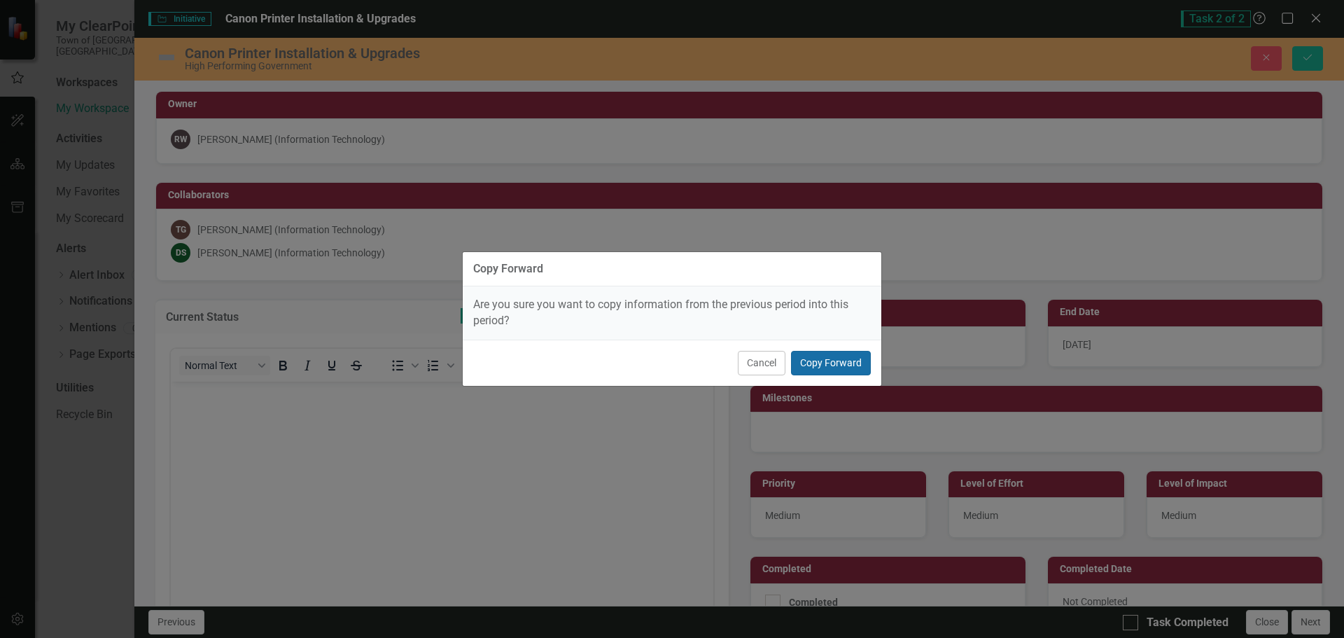
click at [806, 363] on button "Copy Forward" at bounding box center [831, 363] width 80 height 24
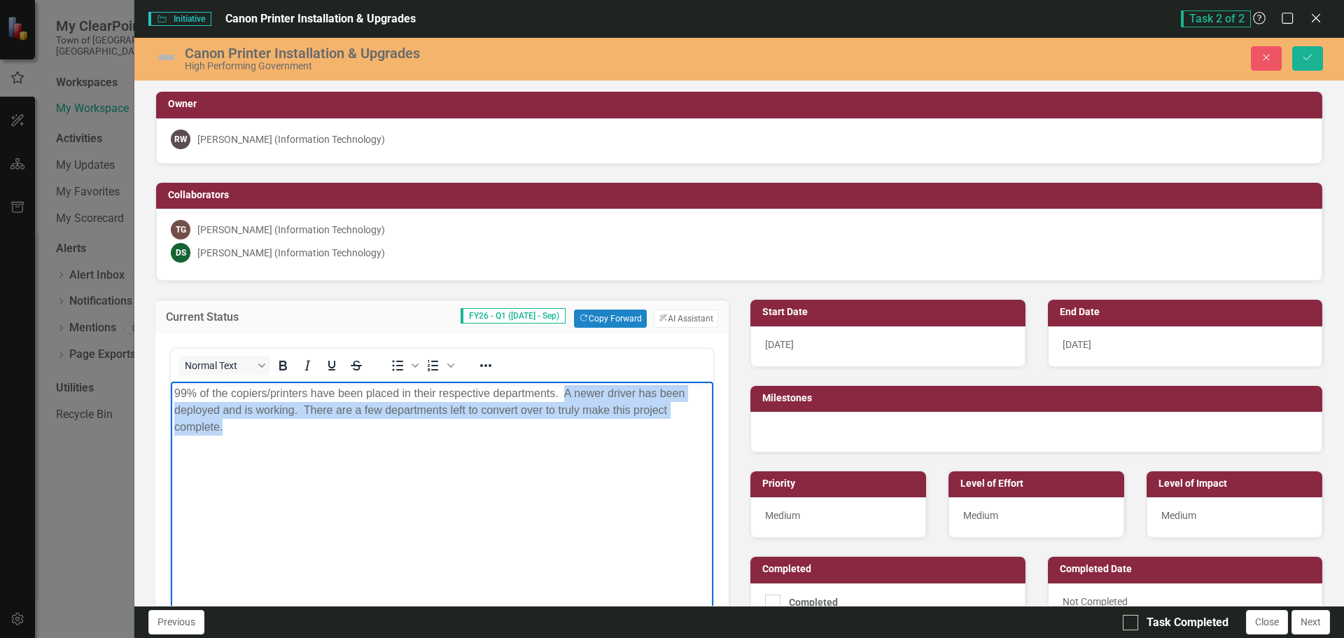
drag, startPoint x: 563, startPoint y: 392, endPoint x: 627, endPoint y: 463, distance: 96.1
click at [627, 463] on body "99% of the copiers/printers have been placed in their respective departments. A…" at bounding box center [442, 486] width 542 height 210
click at [573, 434] on p "99% of the copiers/printers have been placed in their respective departments. A…" at bounding box center [441, 410] width 535 height 50
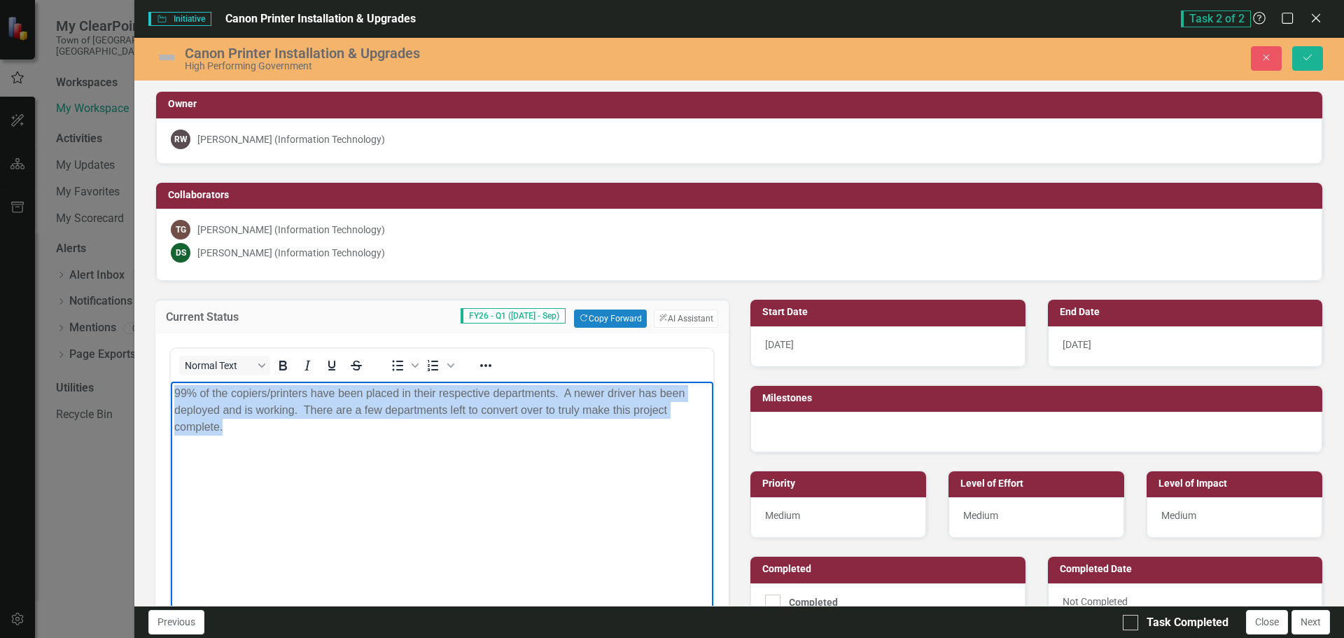
drag, startPoint x: 251, startPoint y: 440, endPoint x: 132, endPoint y: 389, distance: 128.6
click at [171, 389] on html "99% of the copiers/printers have been placed in their respective departments. A…" at bounding box center [442, 486] width 542 height 210
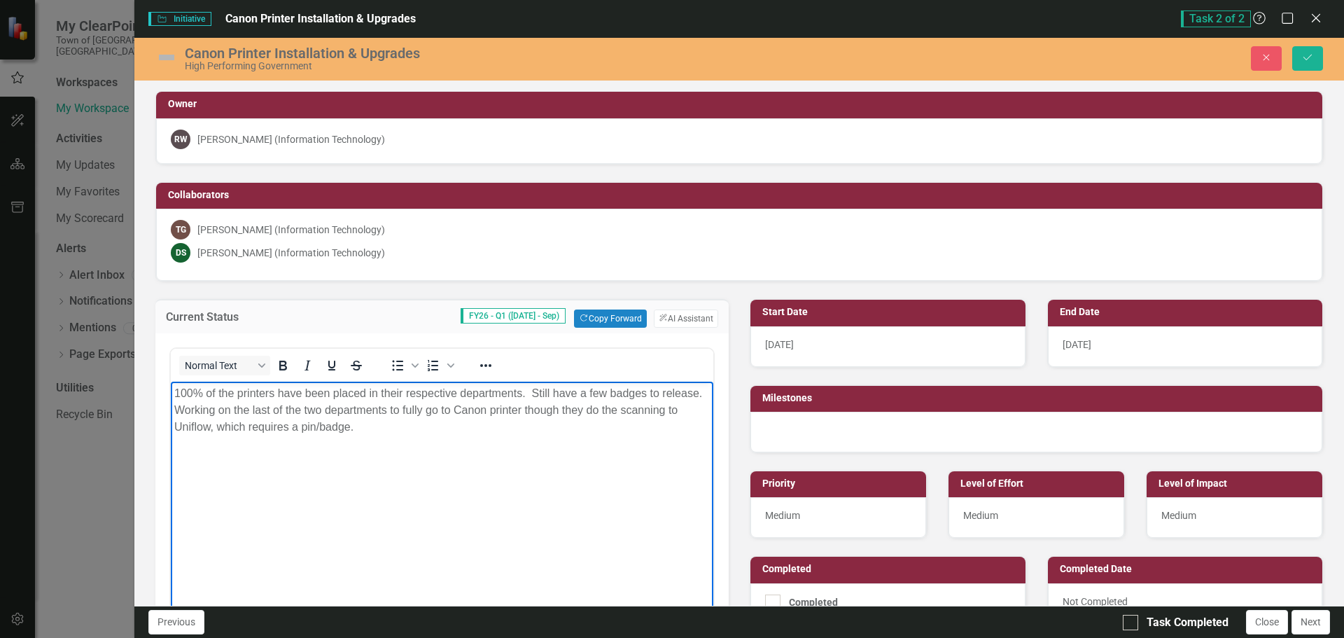
click at [482, 433] on p "100% of the printers have been placed in their respective departments. Still ha…" at bounding box center [441, 410] width 535 height 50
drag, startPoint x: 649, startPoint y: 387, endPoint x: 660, endPoint y: 387, distance: 11.2
click at [660, 387] on p "100% of the printers have been placed in their respective departments. Still ha…" at bounding box center [441, 410] width 535 height 50
click at [337, 412] on p "100% of the printers have been placed in their respective departments. Still ha…" at bounding box center [441, 410] width 535 height 50
drag, startPoint x: 197, startPoint y: 430, endPoint x: 219, endPoint y: 429, distance: 21.7
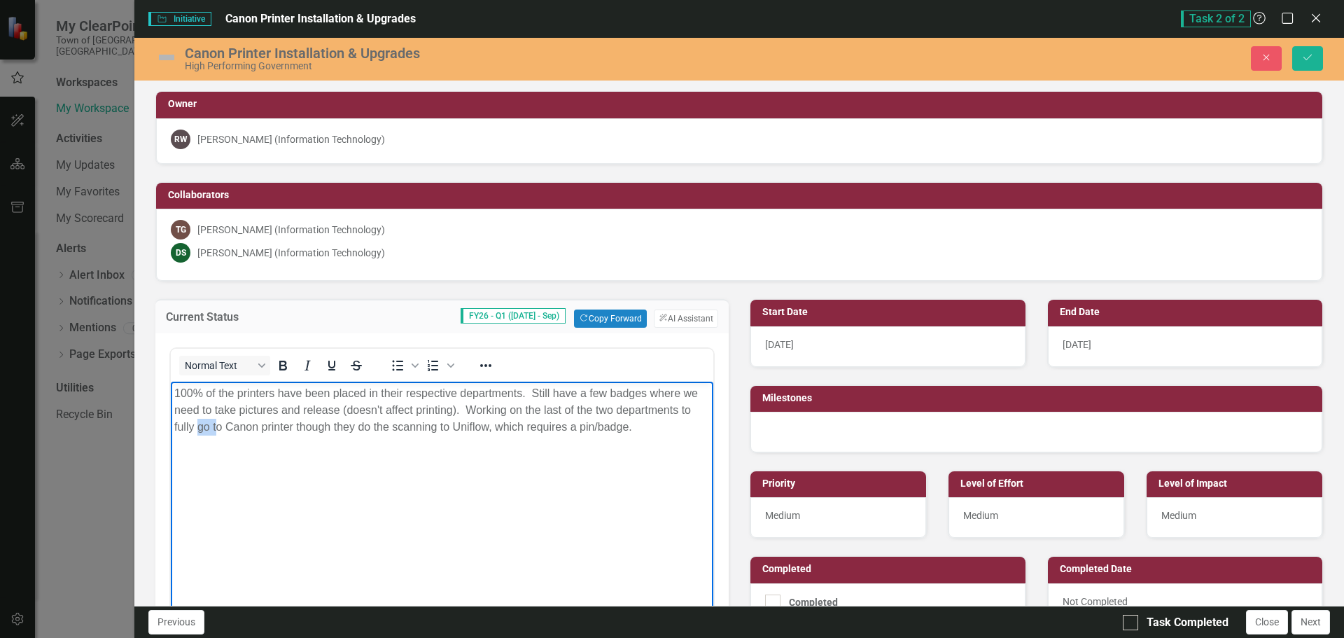
click at [219, 429] on p "100% of the printers have been placed in their respective departments. Still ha…" at bounding box center [441, 410] width 535 height 50
click at [262, 481] on body "100% of the printers have been placed in their respective departments. Still ha…" at bounding box center [442, 486] width 542 height 210
click at [200, 426] on p "100% of the printers have been placed in their respective departments. Still ha…" at bounding box center [441, 410] width 535 height 50
click at [414, 463] on body "100% of the printers have been placed in their respective departments. Still ha…" at bounding box center [442, 486] width 542 height 210
click at [419, 432] on p "100% of the printers have been placed in their respective departments. Still ha…" at bounding box center [441, 418] width 535 height 67
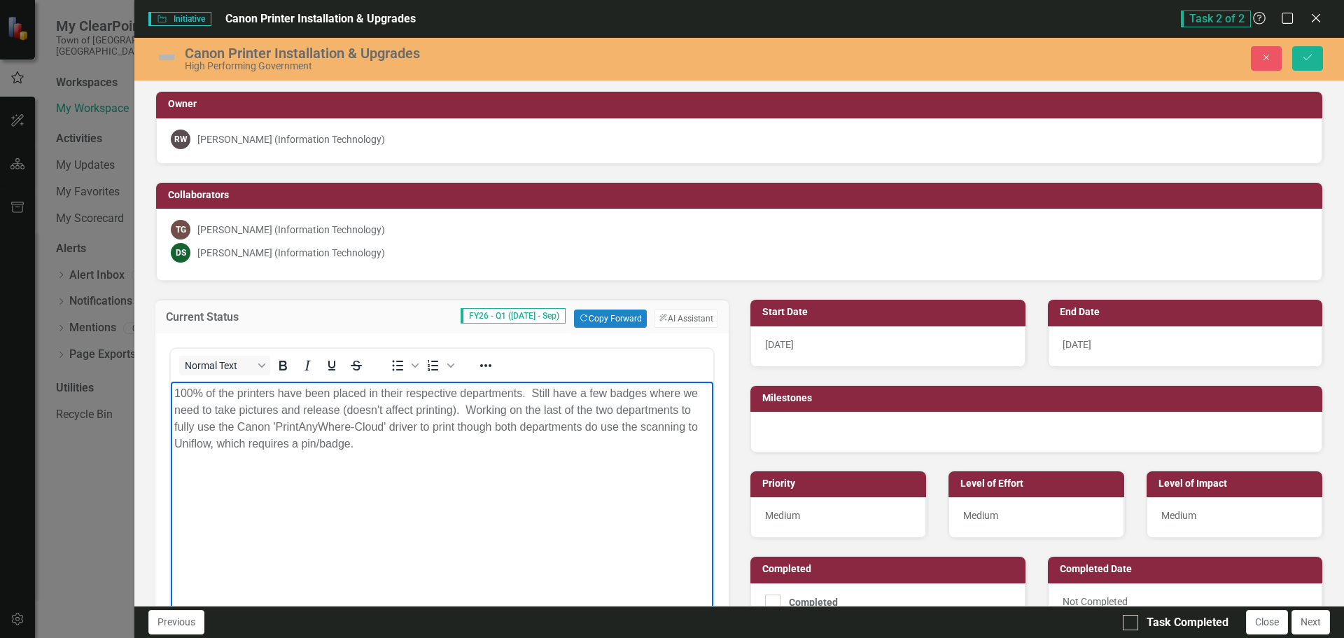
click at [689, 430] on p "100% of the printers have been placed in their respective departments. Still ha…" at bounding box center [441, 418] width 535 height 67
click at [468, 484] on body "100% of the printers have been placed in their respective departments. Still ha…" at bounding box center [442, 486] width 542 height 210
click at [568, 474] on body "100% of the printers have been placed in their respective departments. Still ha…" at bounding box center [442, 486] width 542 height 210
click at [454, 431] on p "100% of the printers have been placed in their respective departments. Still ha…" at bounding box center [441, 418] width 535 height 67
click at [398, 442] on p "100% of the printers have been placed in their respective departments. Still ha…" at bounding box center [441, 418] width 535 height 67
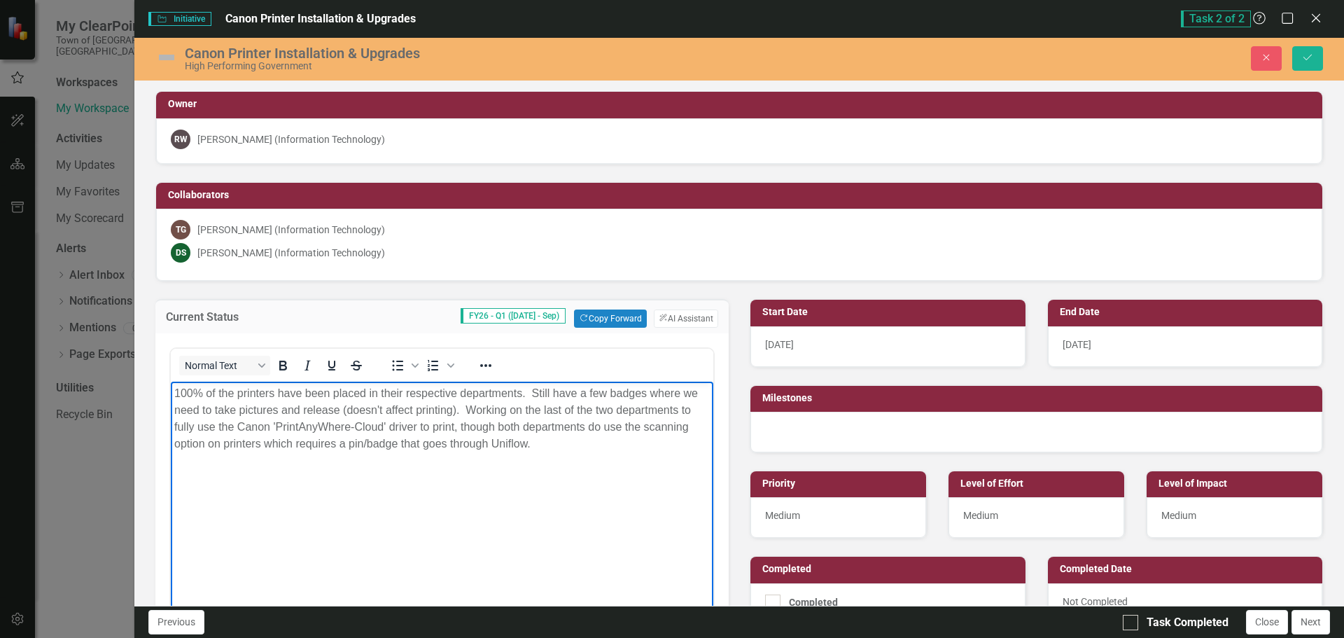
click at [589, 475] on body "100% of the printers have been placed in their respective departments. Still ha…" at bounding box center [442, 486] width 542 height 210
click at [579, 449] on p "100% of the printers have been placed in their respective departments. Still ha…" at bounding box center [441, 418] width 535 height 67
click at [1315, 65] on button "Save" at bounding box center [1307, 58] width 31 height 24
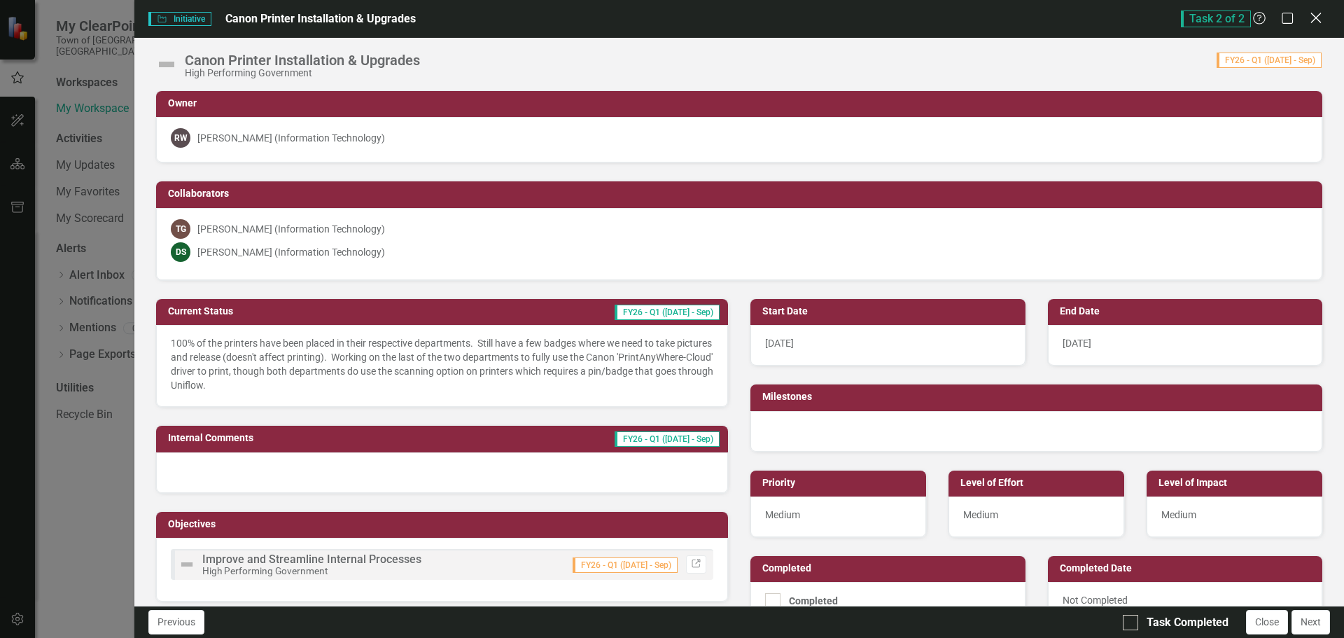
click at [1317, 19] on icon at bounding box center [1315, 18] width 10 height 10
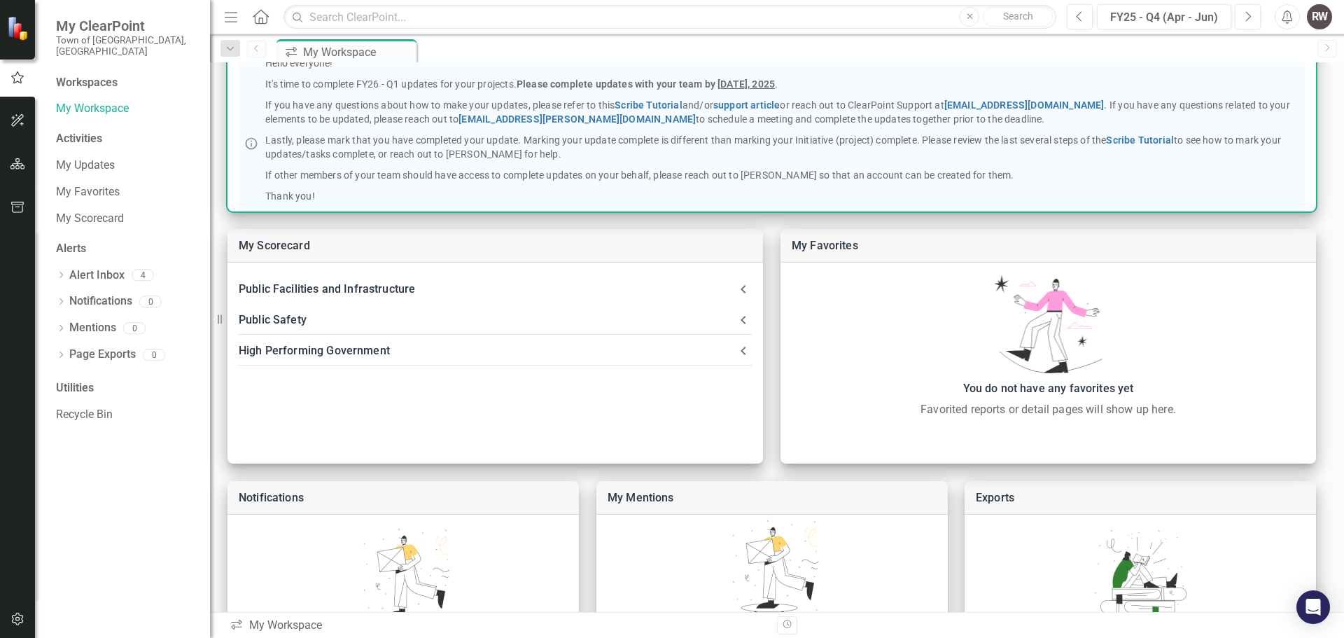
scroll to position [133, 0]
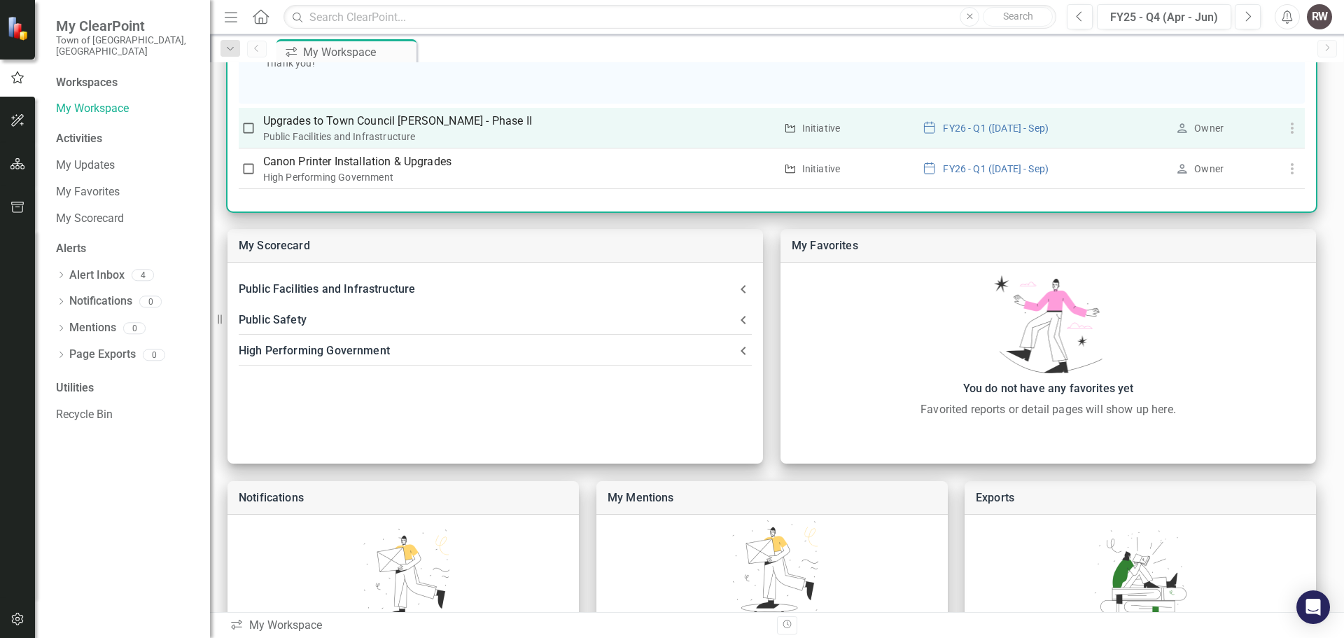
click at [403, 122] on p "Upgrades to Town Council [PERSON_NAME] - Phase II" at bounding box center [519, 121] width 512 height 17
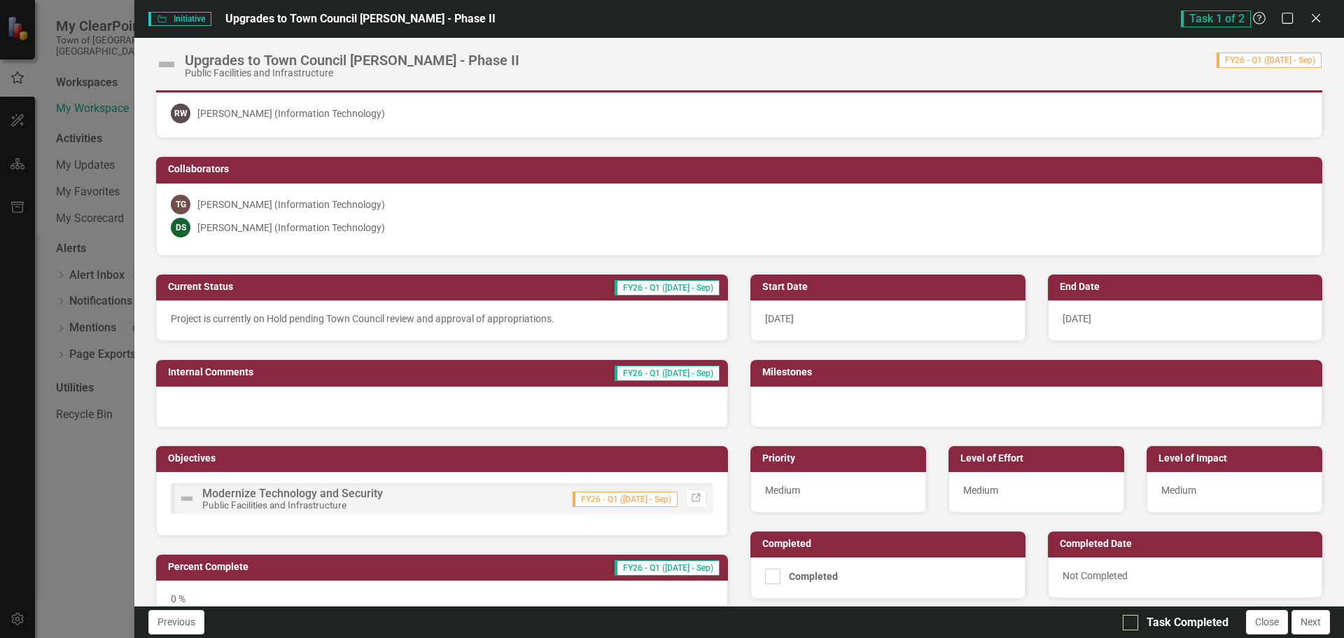
scroll to position [0, 0]
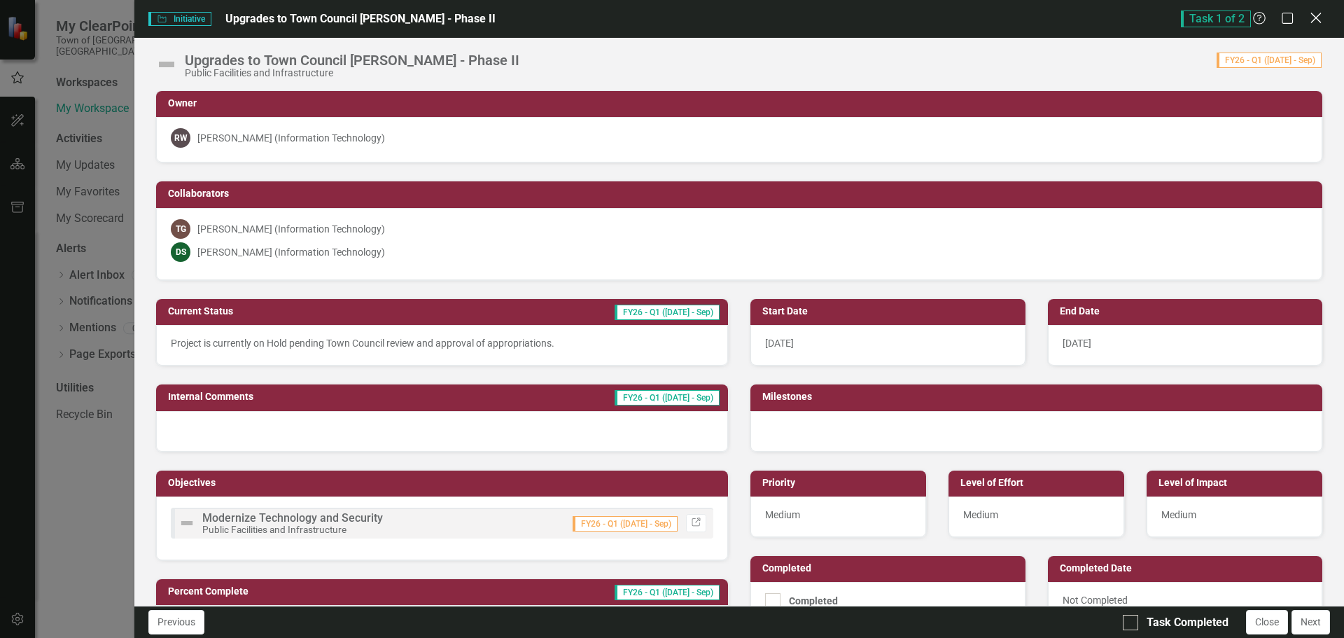
click at [1312, 15] on icon "Close" at bounding box center [1315, 17] width 17 height 13
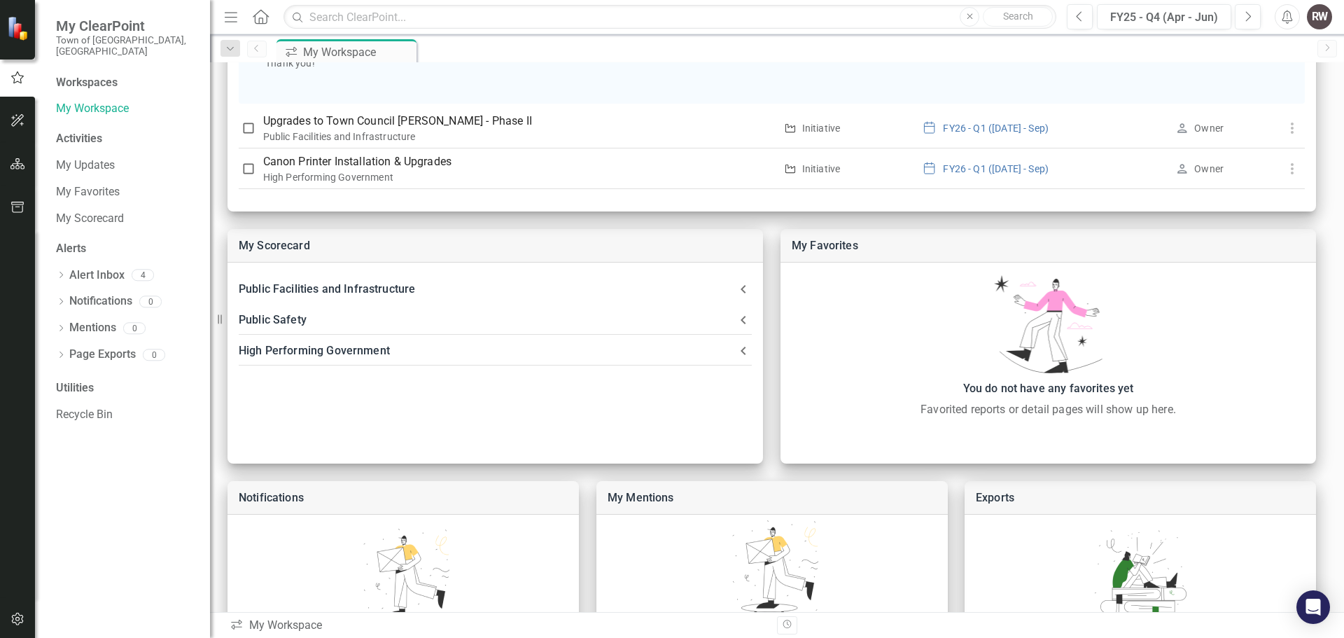
click at [1323, 22] on div "RW" at bounding box center [1319, 16] width 25 height 25
click at [1273, 176] on link "Logout Log Out" at bounding box center [1276, 177] width 111 height 26
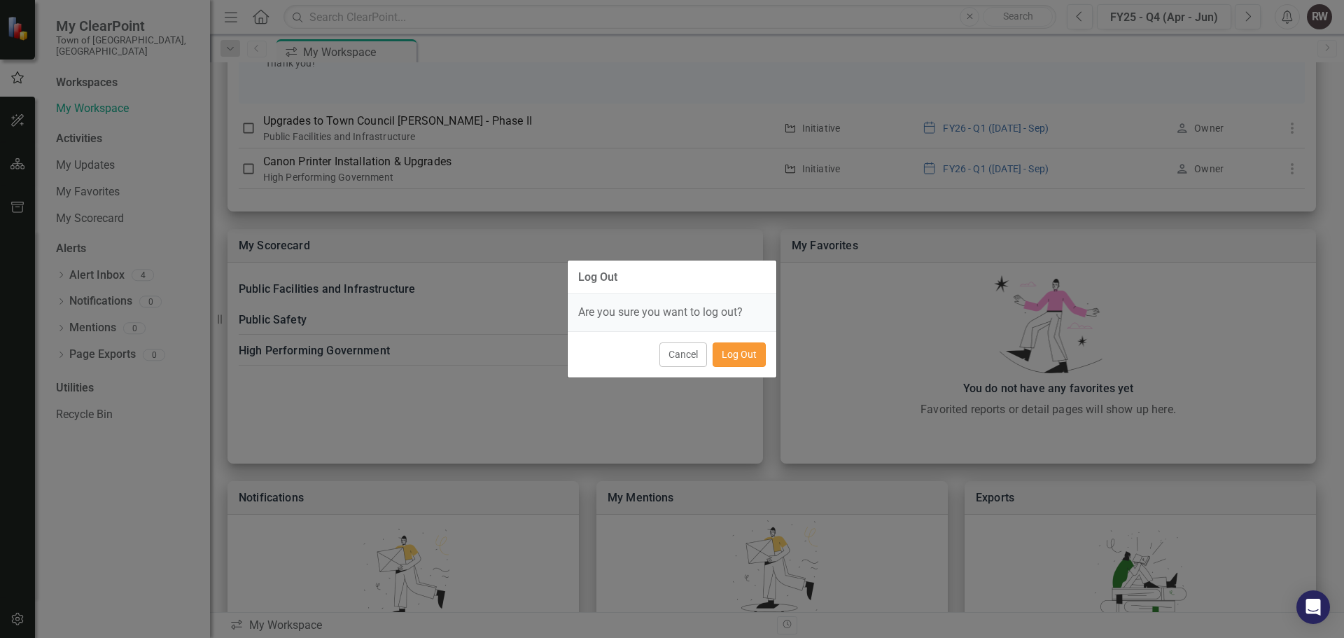
click at [738, 352] on button "Log Out" at bounding box center [739, 354] width 53 height 24
